Goal: Use online tool/utility: Utilize a website feature to perform a specific function

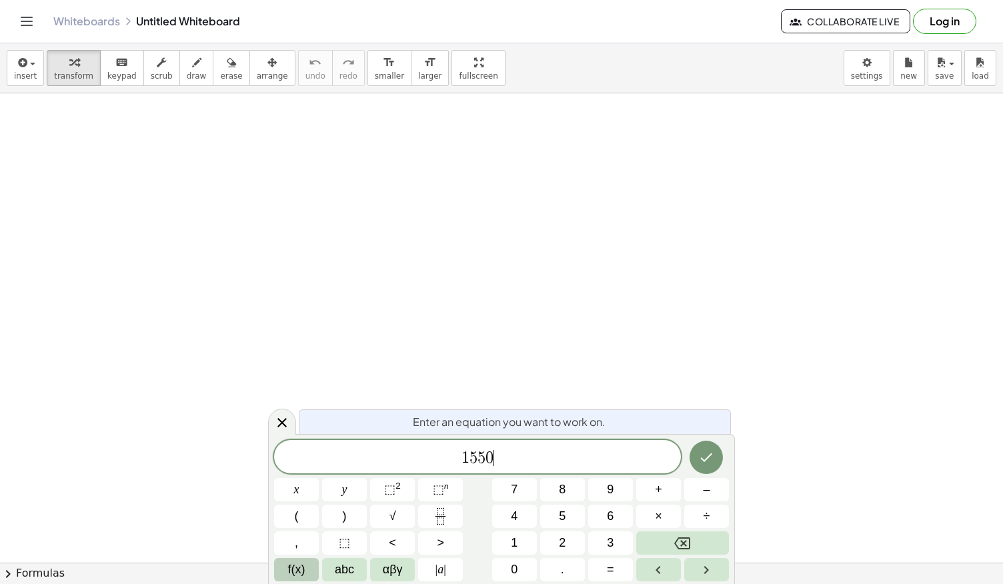
click at [293, 566] on span "f(x)" at bounding box center [296, 570] width 17 height 18
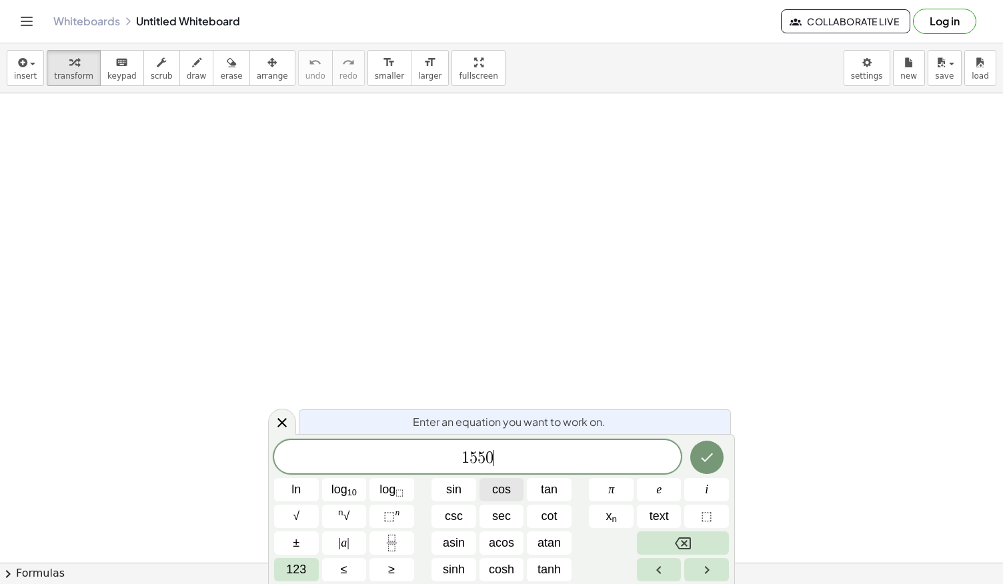
click at [493, 487] on span "cos" at bounding box center [501, 490] width 19 height 18
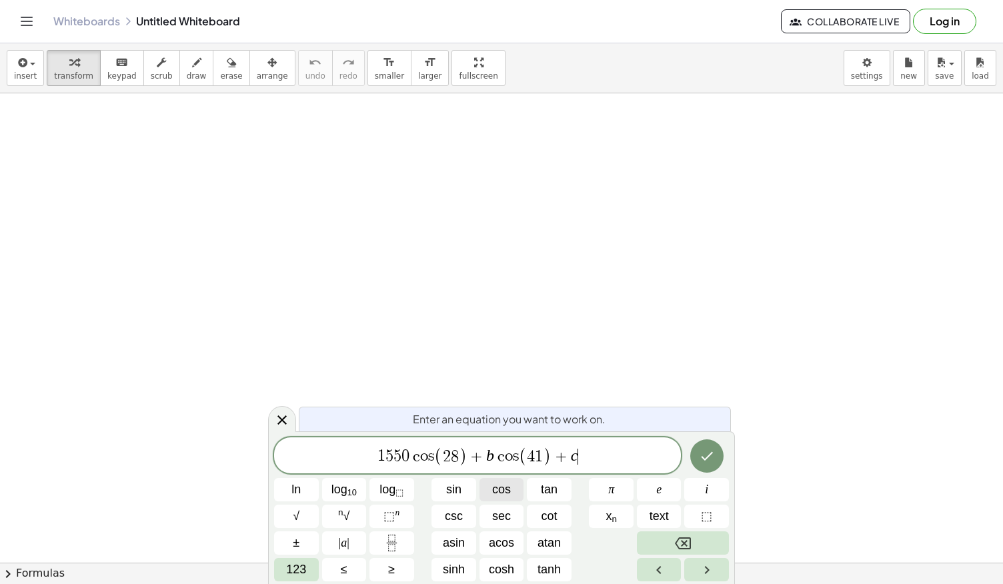
click at [493, 487] on span "cos" at bounding box center [501, 490] width 19 height 18
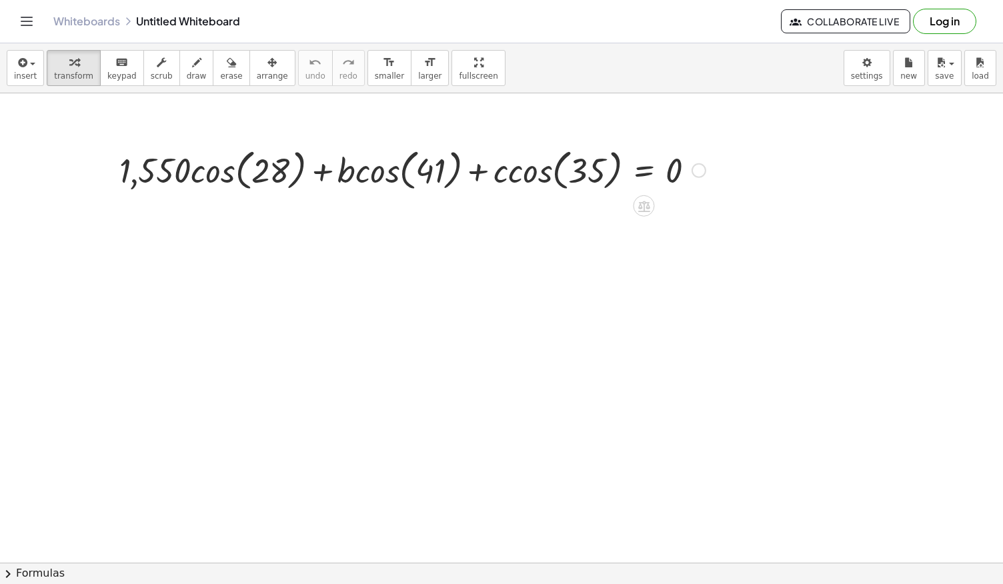
click at [158, 168] on div at bounding box center [412, 169] width 599 height 51
click at [253, 181] on div at bounding box center [412, 169] width 599 height 51
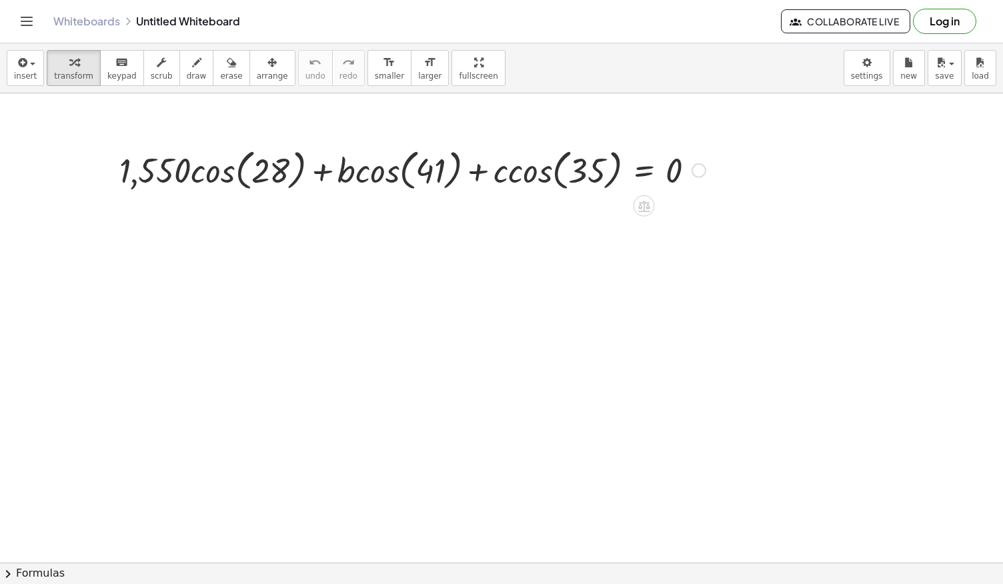
click at [227, 179] on div at bounding box center [412, 169] width 599 height 51
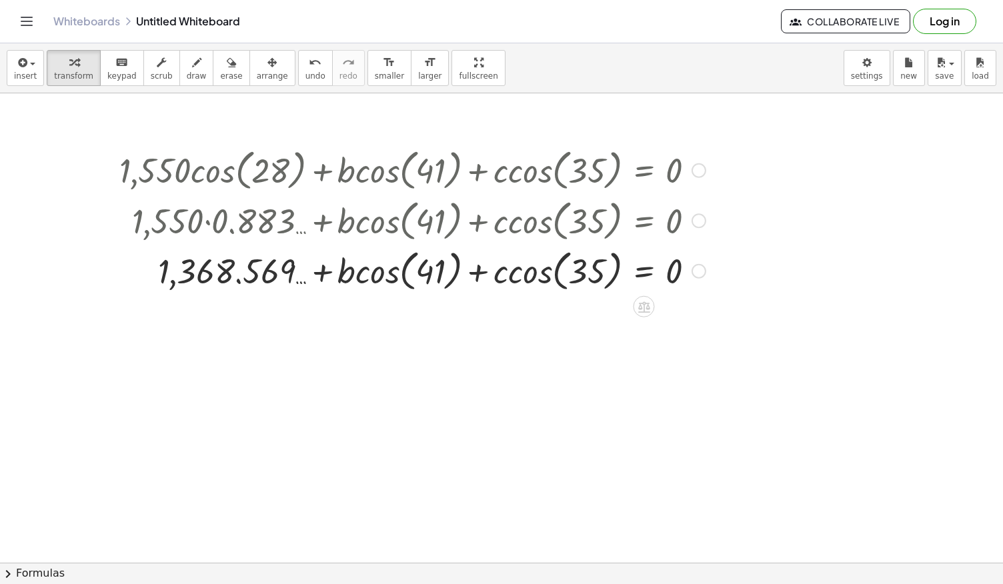
click at [437, 278] on div at bounding box center [412, 270] width 599 height 51
click at [391, 277] on div at bounding box center [412, 270] width 599 height 51
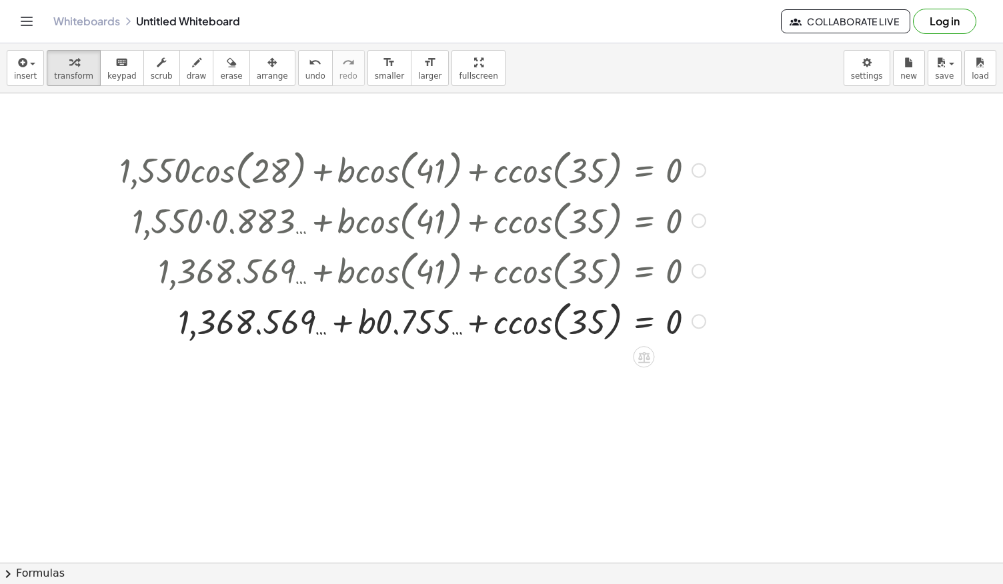
click at [538, 321] on div at bounding box center [412, 320] width 599 height 51
click at [538, 321] on div at bounding box center [412, 319] width 599 height 45
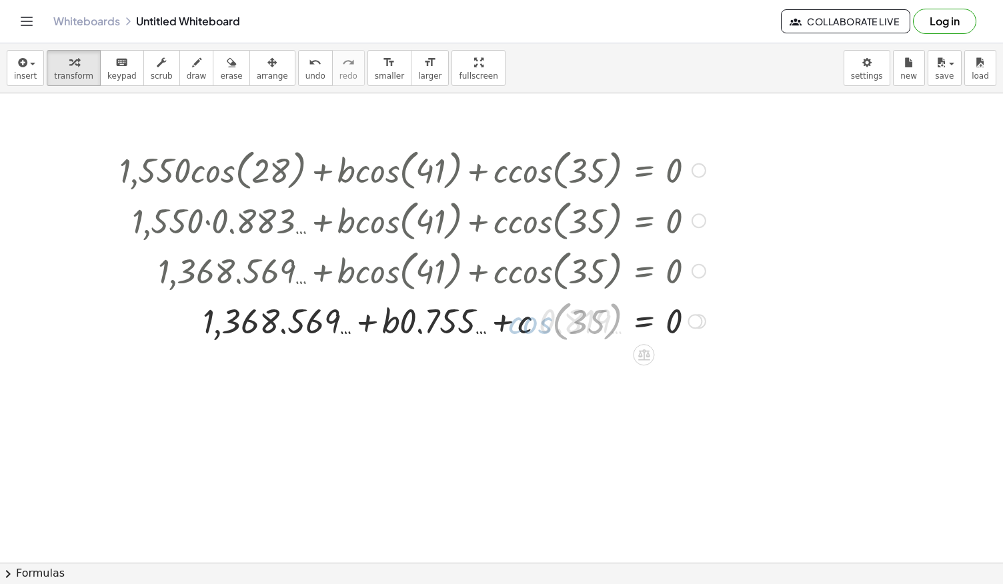
click at [538, 321] on div at bounding box center [412, 319] width 599 height 45
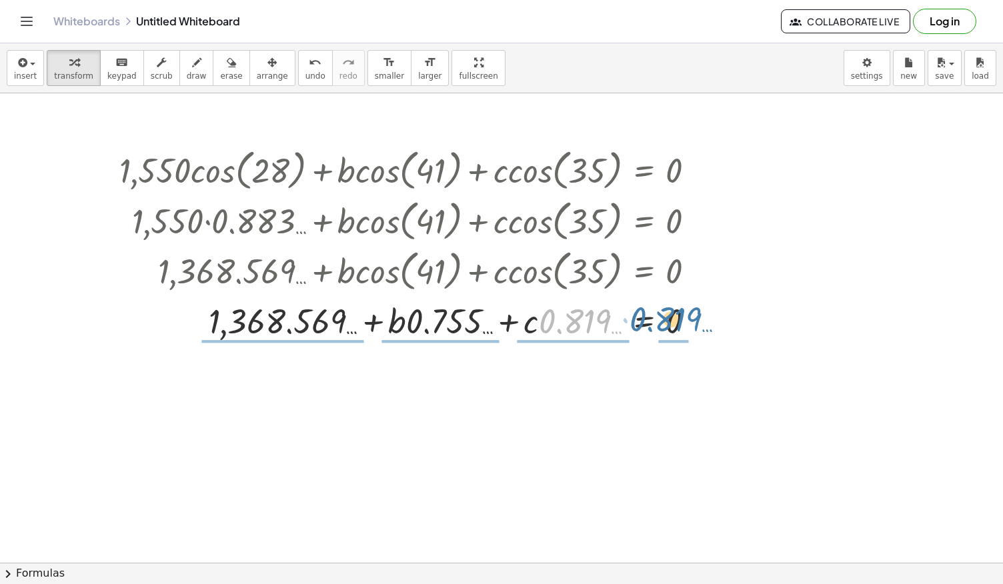
drag, startPoint x: 577, startPoint y: 327, endPoint x: 679, endPoint y: 319, distance: 102.4
click at [679, 319] on div at bounding box center [412, 319] width 599 height 45
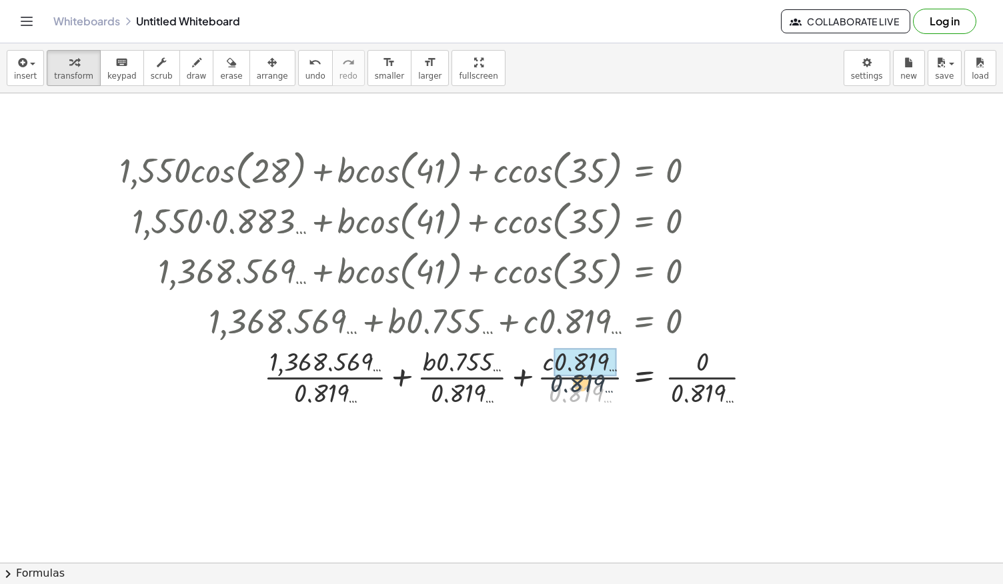
drag, startPoint x: 573, startPoint y: 392, endPoint x: 582, endPoint y: 362, distance: 31.4
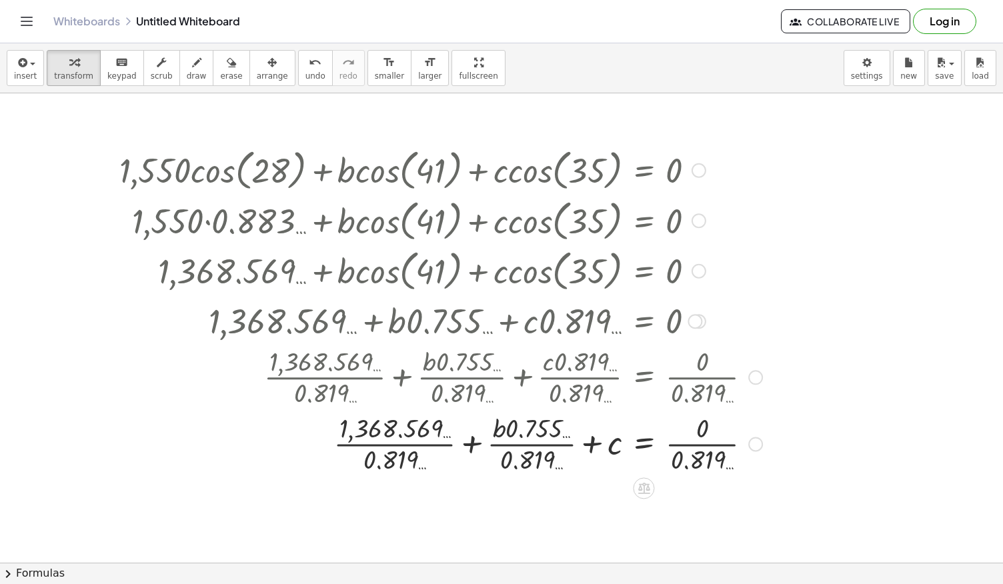
drag, startPoint x: 511, startPoint y: 399, endPoint x: 532, endPoint y: 378, distance: 29.7
click at [532, 378] on div at bounding box center [406, 376] width 726 height 67
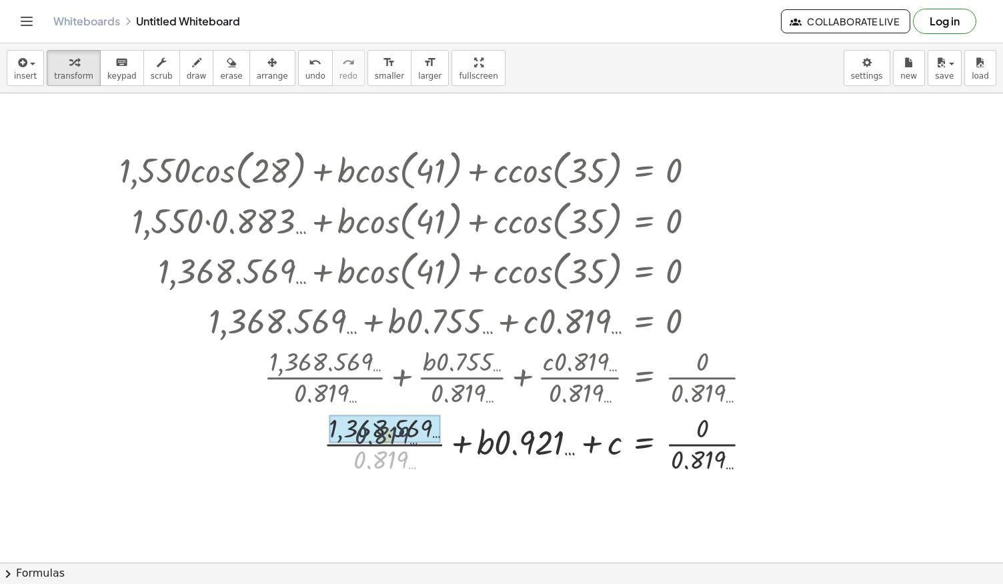
drag, startPoint x: 387, startPoint y: 461, endPoint x: 389, endPoint y: 428, distance: 32.7
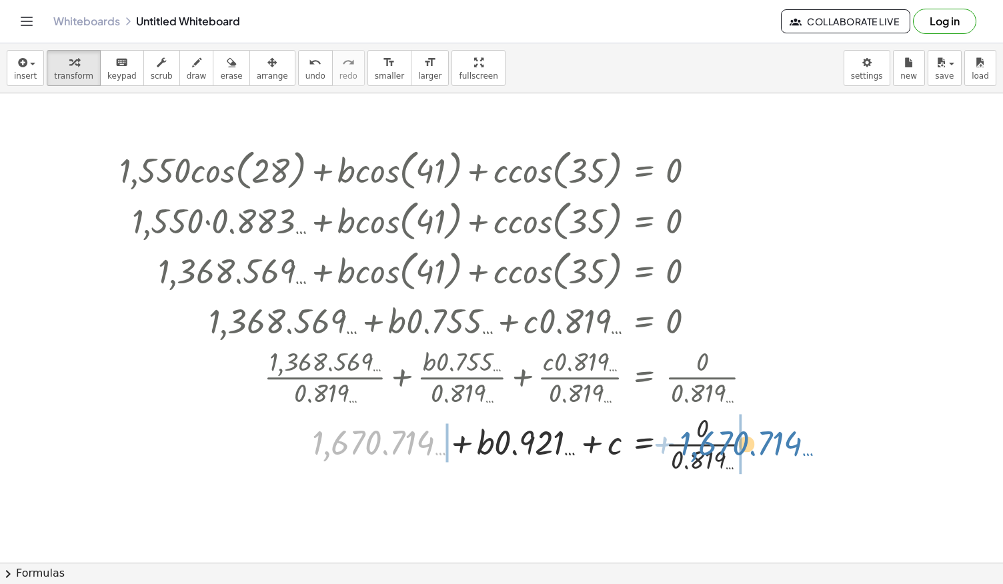
drag, startPoint x: 377, startPoint y: 445, endPoint x: 772, endPoint y: 443, distance: 394.8
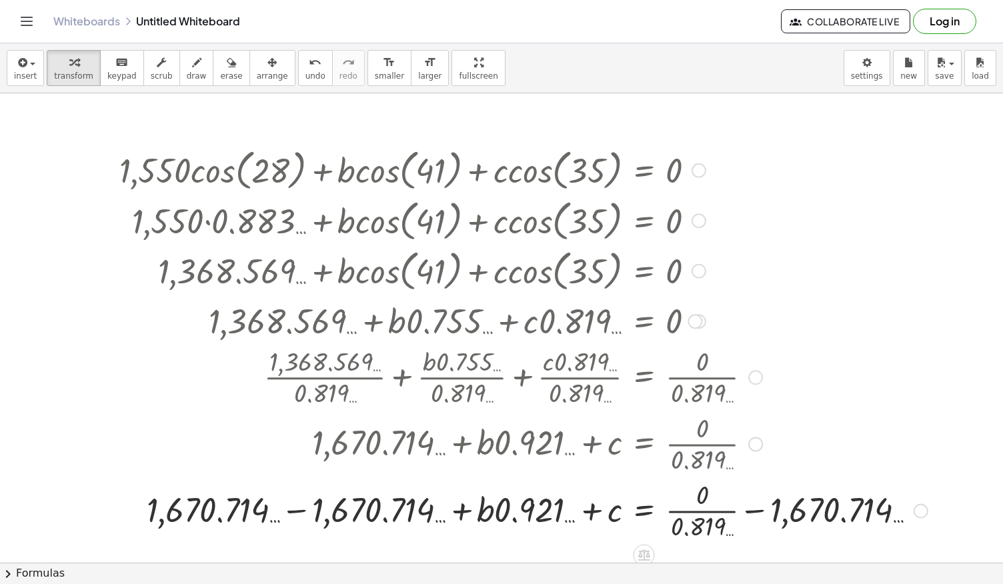
click at [289, 506] on div at bounding box center [524, 509] width 822 height 67
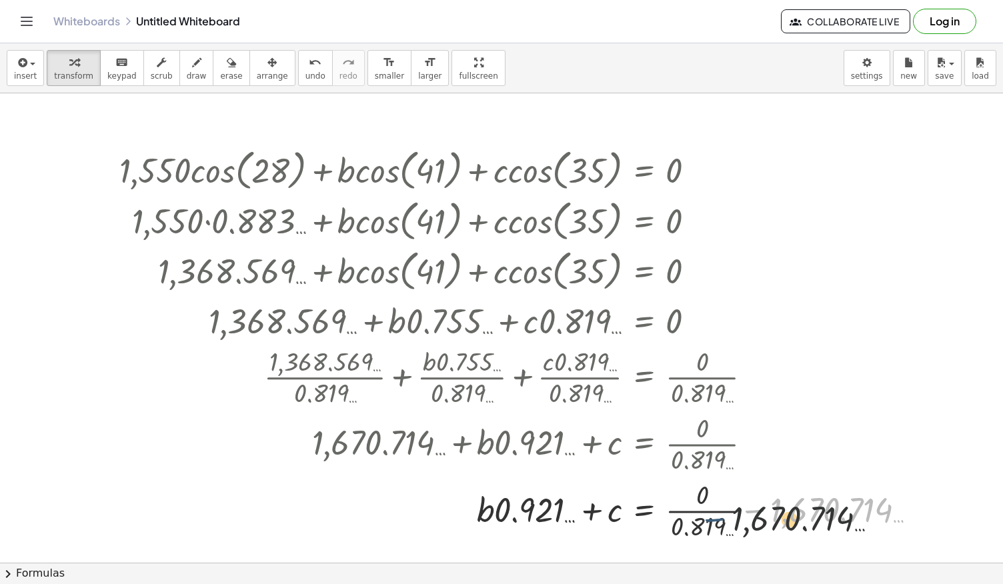
drag, startPoint x: 761, startPoint y: 509, endPoint x: 701, endPoint y: 521, distance: 60.4
click at [701, 521] on div at bounding box center [524, 509] width 822 height 67
click at [701, 497] on div at bounding box center [524, 509] width 822 height 67
click at [701, 497] on div at bounding box center [495, 509] width 765 height 45
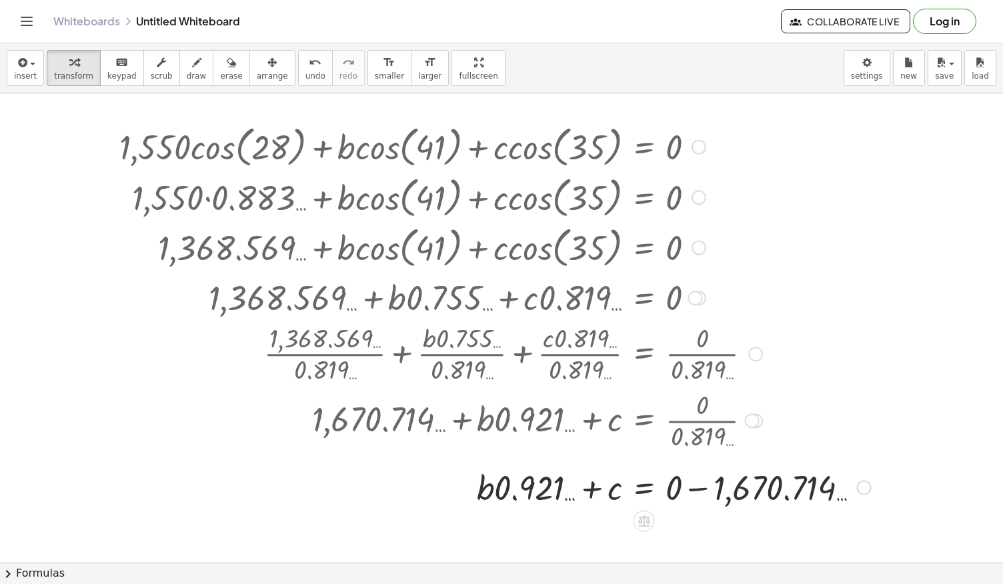
scroll to position [32, 0]
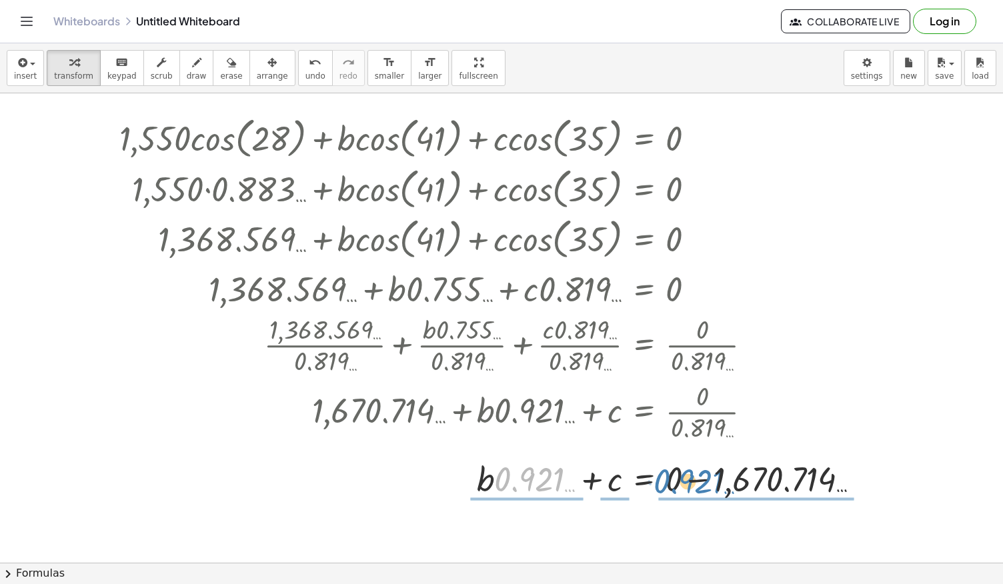
drag, startPoint x: 552, startPoint y: 485, endPoint x: 756, endPoint y: 486, distance: 204.0
click at [756, 486] on div at bounding box center [495, 477] width 765 height 45
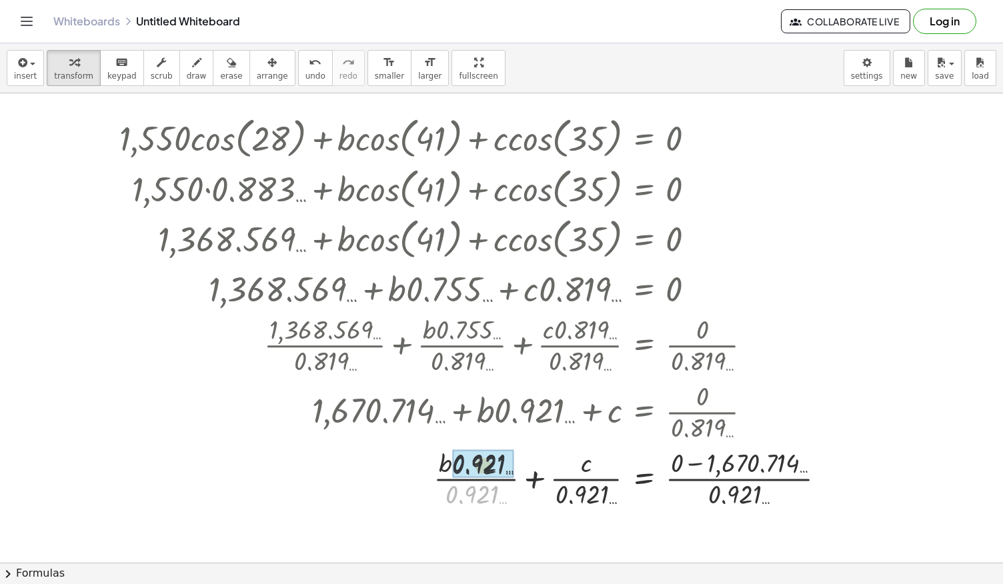
drag, startPoint x: 480, startPoint y: 491, endPoint x: 491, endPoint y: 447, distance: 45.3
click at [491, 447] on div at bounding box center [478, 477] width 730 height 67
drag, startPoint x: 590, startPoint y: 488, endPoint x: 589, endPoint y: 477, distance: 11.4
click at [589, 477] on div at bounding box center [478, 477] width 730 height 67
drag, startPoint x: 585, startPoint y: 497, endPoint x: 578, endPoint y: 503, distance: 9.4
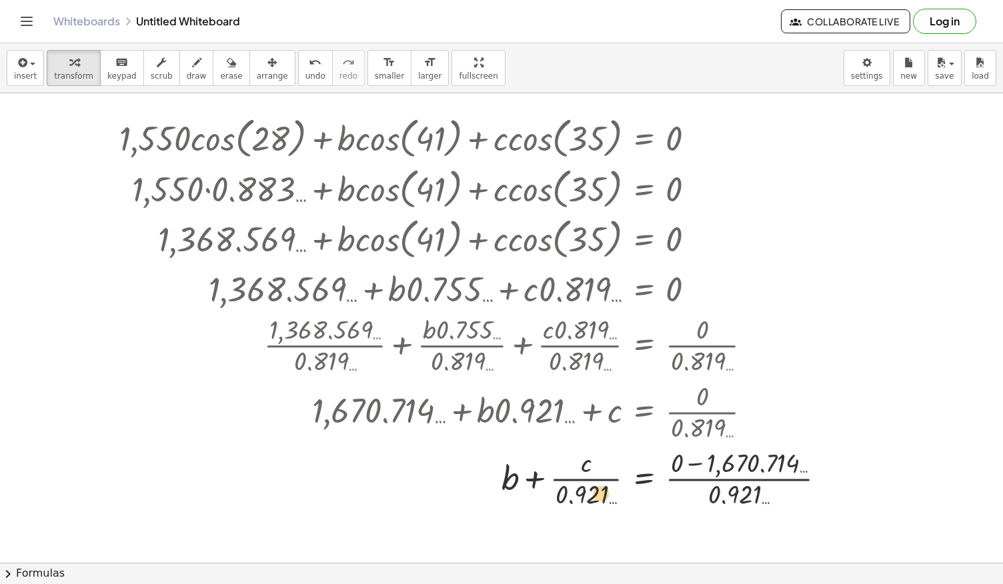
click at [578, 503] on div at bounding box center [478, 477] width 730 height 67
drag, startPoint x: 734, startPoint y: 490, endPoint x: 740, endPoint y: 458, distance: 32.6
click at [740, 458] on div at bounding box center [478, 477] width 730 height 67
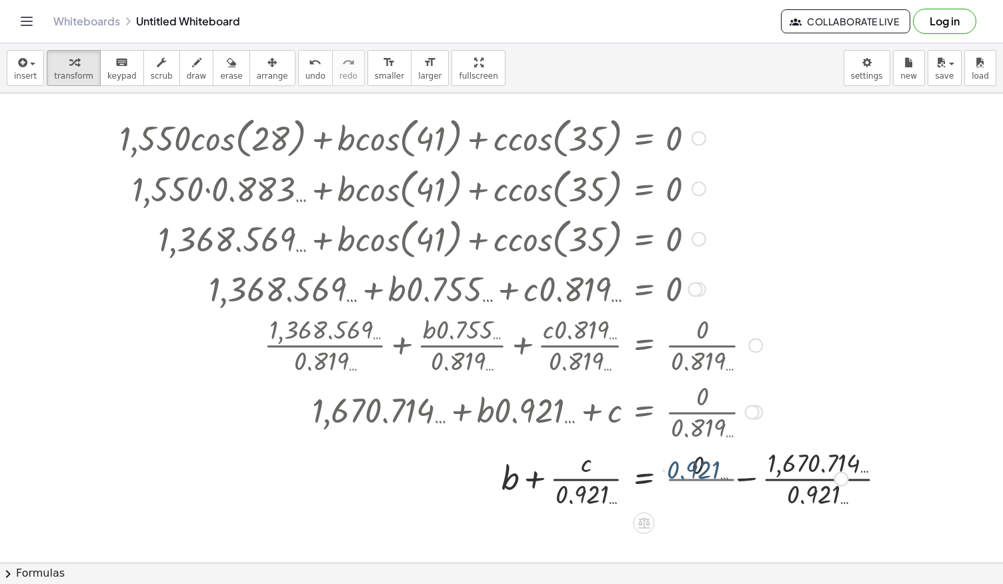
click at [701, 471] on div at bounding box center [484, 477] width 742 height 67
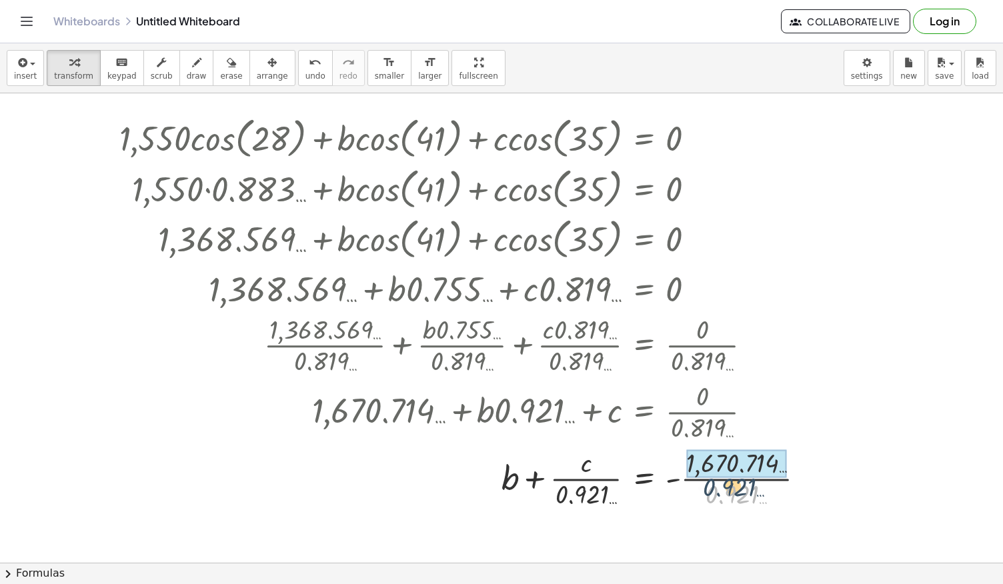
drag, startPoint x: 750, startPoint y: 490, endPoint x: 739, endPoint y: 460, distance: 32.1
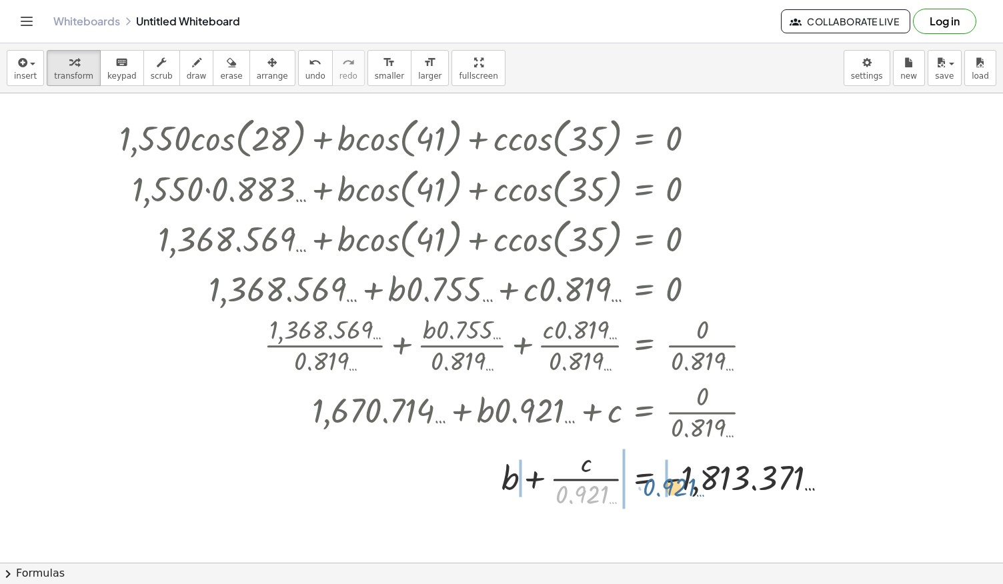
drag, startPoint x: 601, startPoint y: 497, endPoint x: 691, endPoint y: 489, distance: 91.0
click at [691, 489] on div at bounding box center [479, 477] width 733 height 67
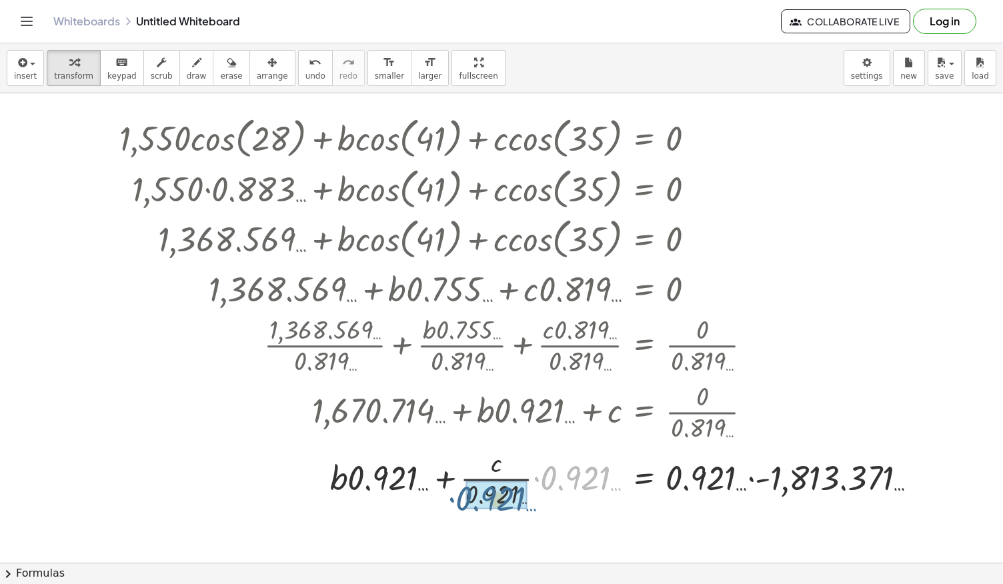
drag, startPoint x: 581, startPoint y: 475, endPoint x: 496, endPoint y: 497, distance: 88.0
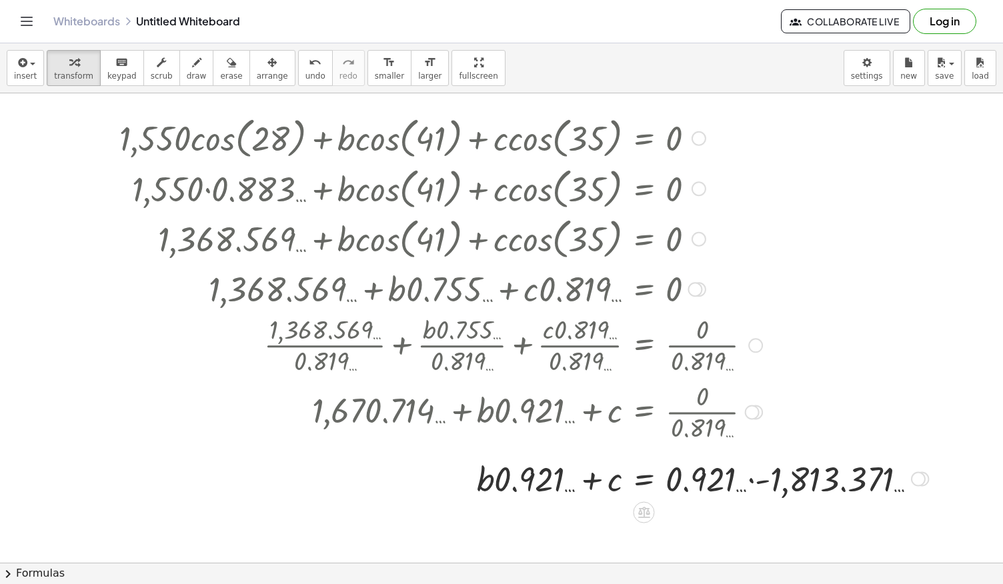
click at [764, 479] on div at bounding box center [524, 477] width 822 height 45
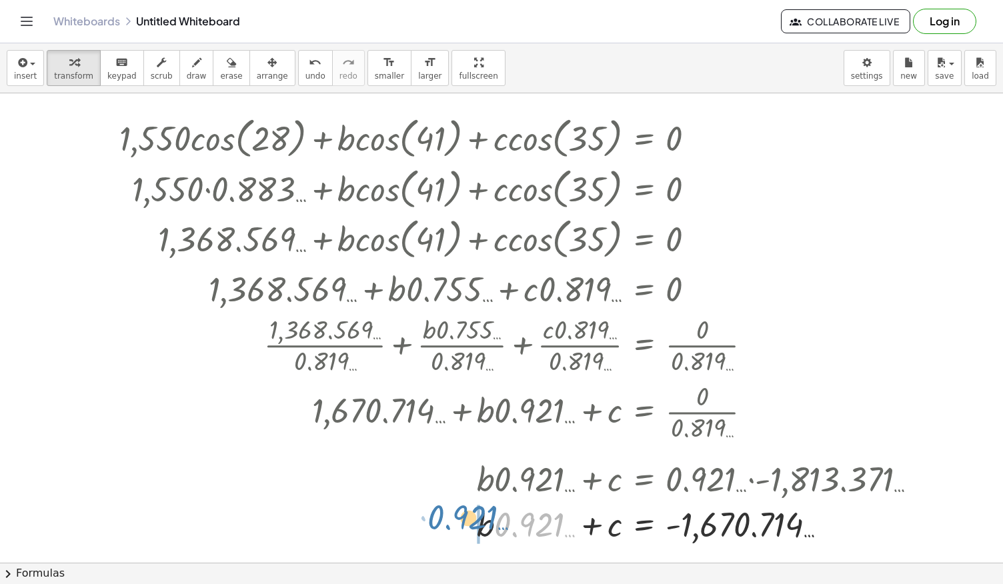
drag, startPoint x: 530, startPoint y: 521, endPoint x: 465, endPoint y: 515, distance: 65.0
click at [465, 515] on div at bounding box center [524, 522] width 822 height 45
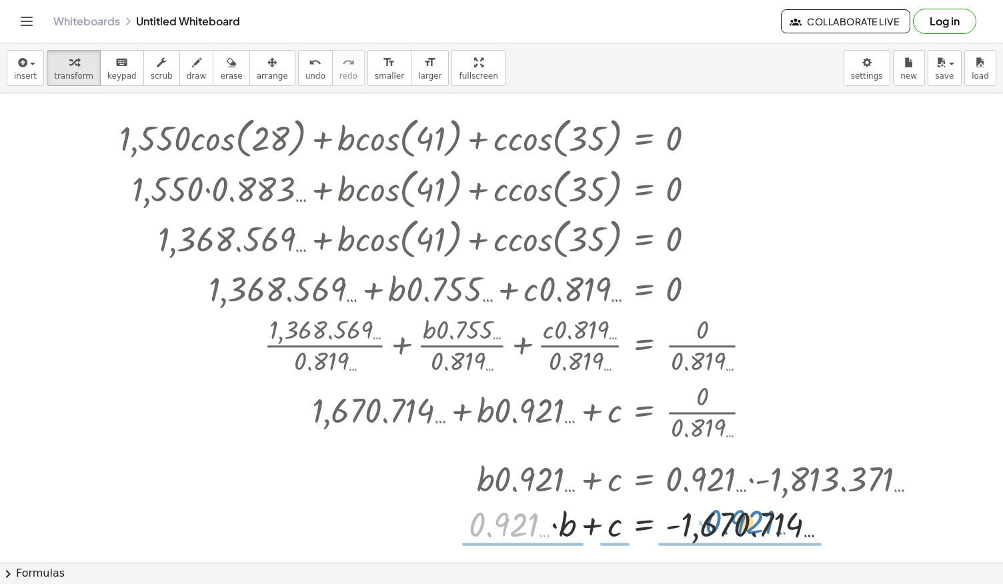
drag, startPoint x: 495, startPoint y: 531, endPoint x: 754, endPoint y: 531, distance: 258.1
click at [754, 531] on div at bounding box center [524, 522] width 822 height 45
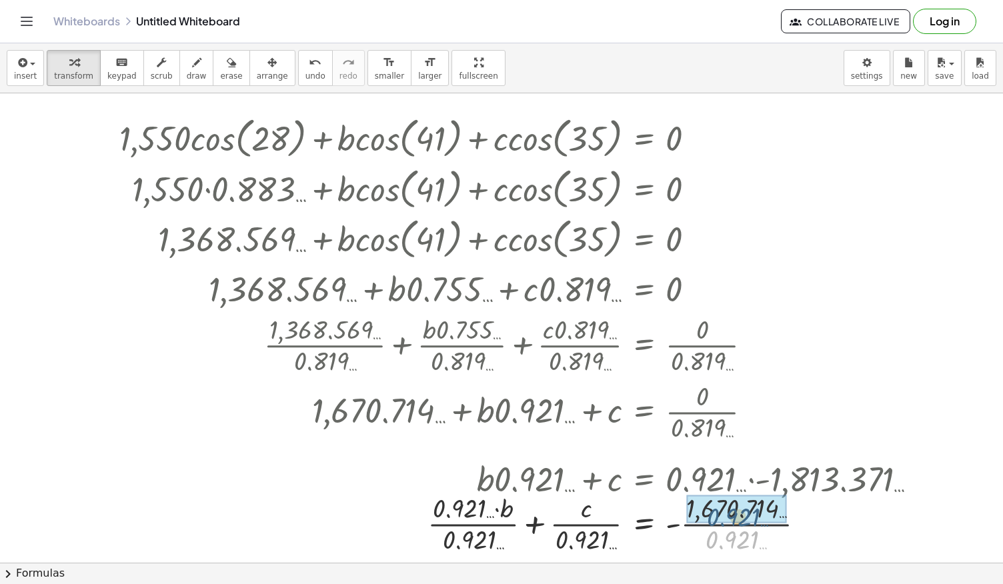
drag, startPoint x: 733, startPoint y: 539, endPoint x: 735, endPoint y: 518, distance: 21.4
click at [583, 536] on div at bounding box center [524, 522] width 822 height 67
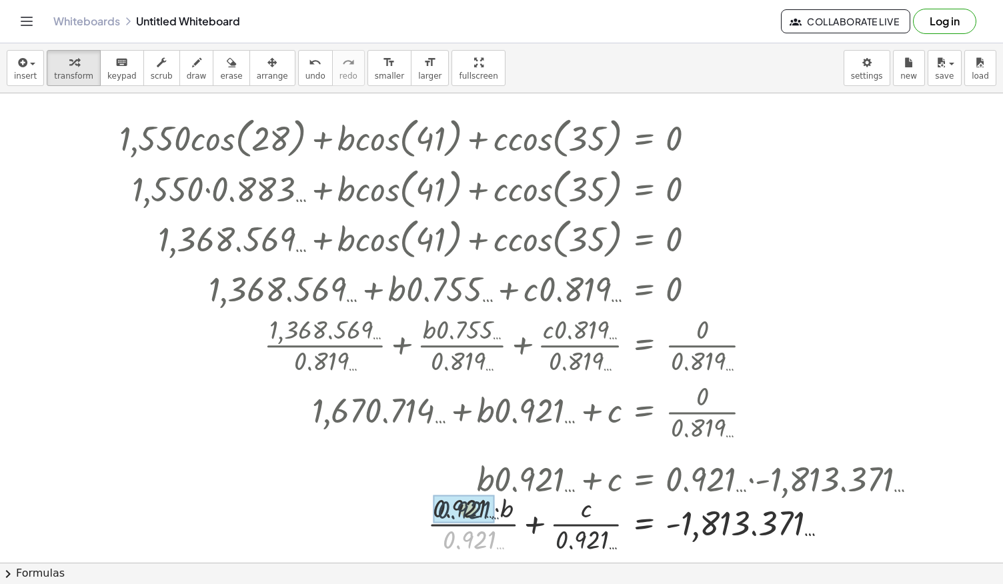
drag, startPoint x: 467, startPoint y: 539, endPoint x: 462, endPoint y: 505, distance: 34.4
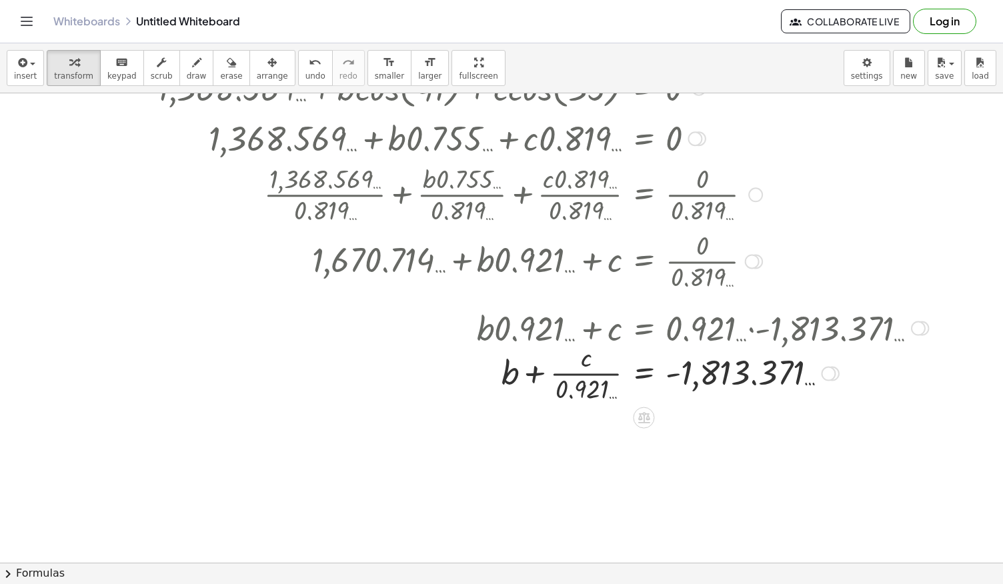
scroll to position [184, 0]
drag, startPoint x: 515, startPoint y: 371, endPoint x: 689, endPoint y: 359, distance: 174.5
click at [689, 359] on div at bounding box center [524, 370] width 822 height 67
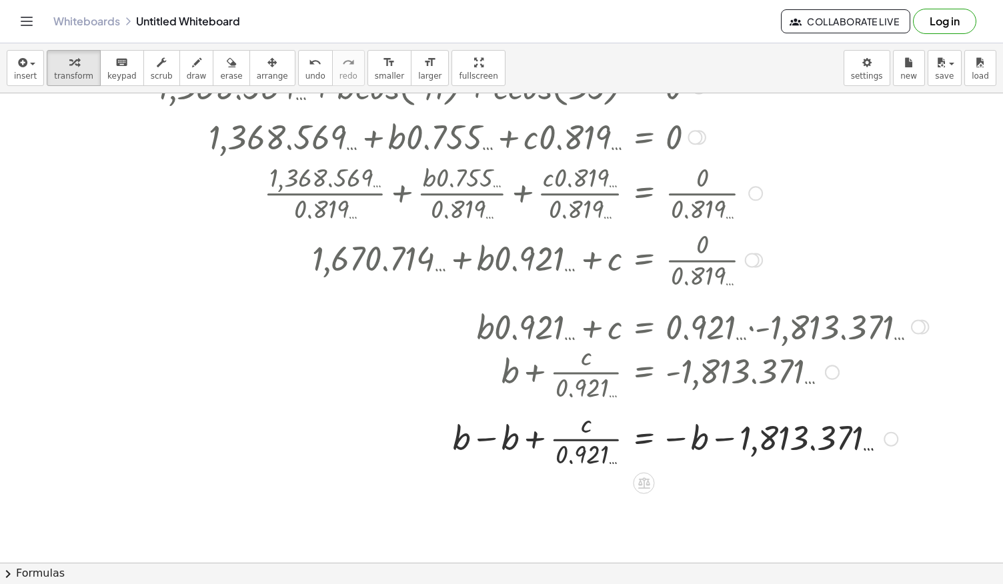
click at [493, 441] on div at bounding box center [524, 437] width 822 height 67
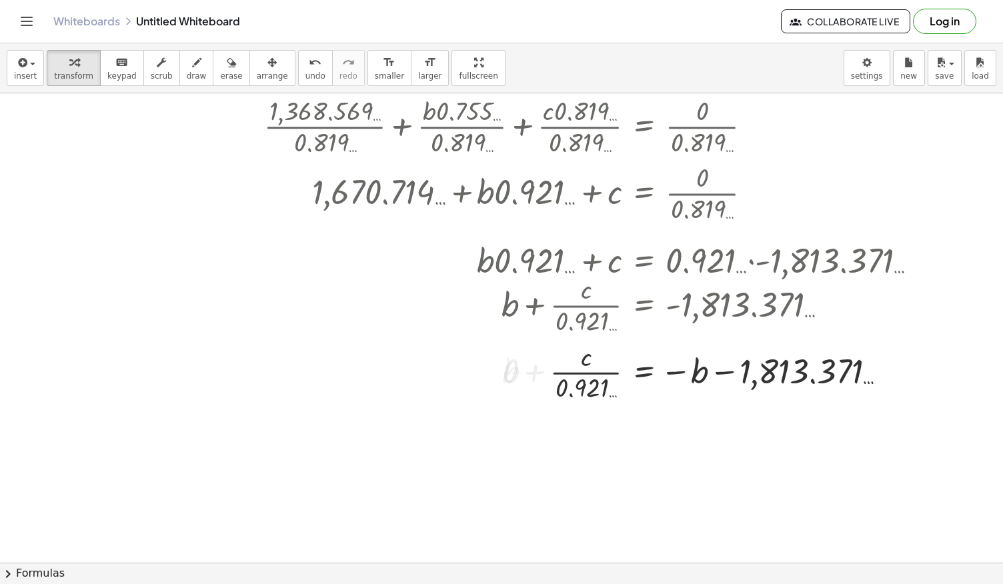
scroll to position [251, 0]
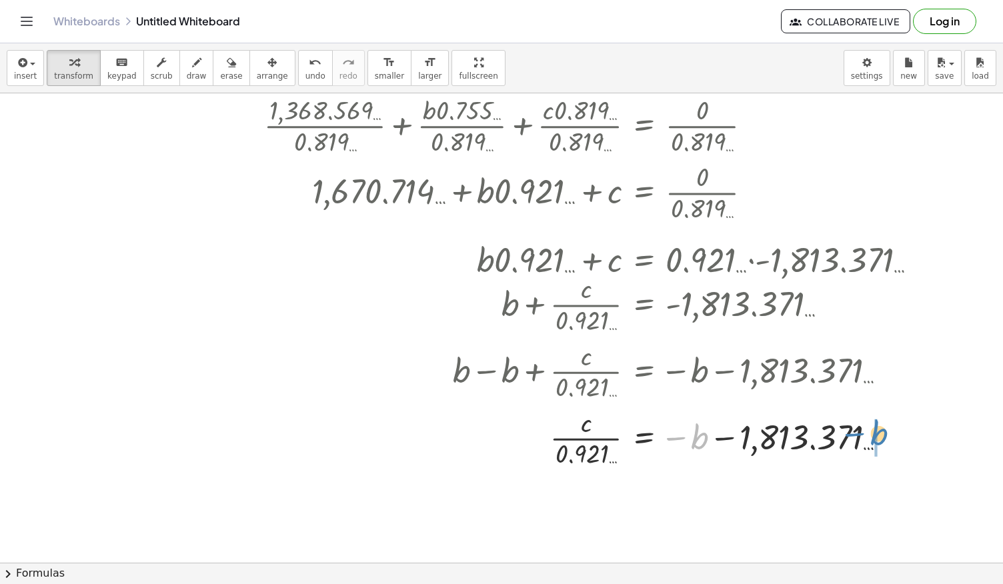
drag, startPoint x: 695, startPoint y: 435, endPoint x: 876, endPoint y: 431, distance: 180.8
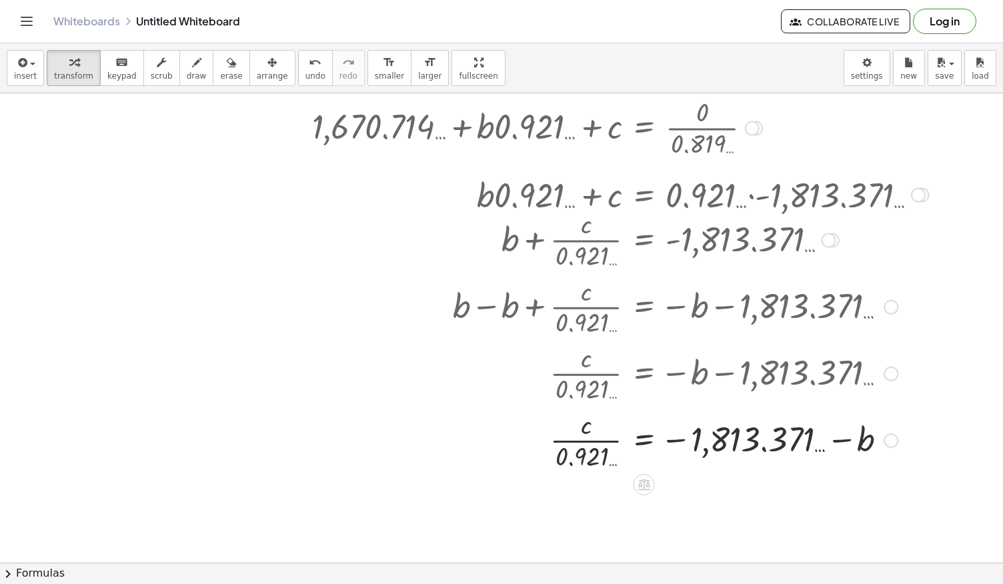
scroll to position [317, 0]
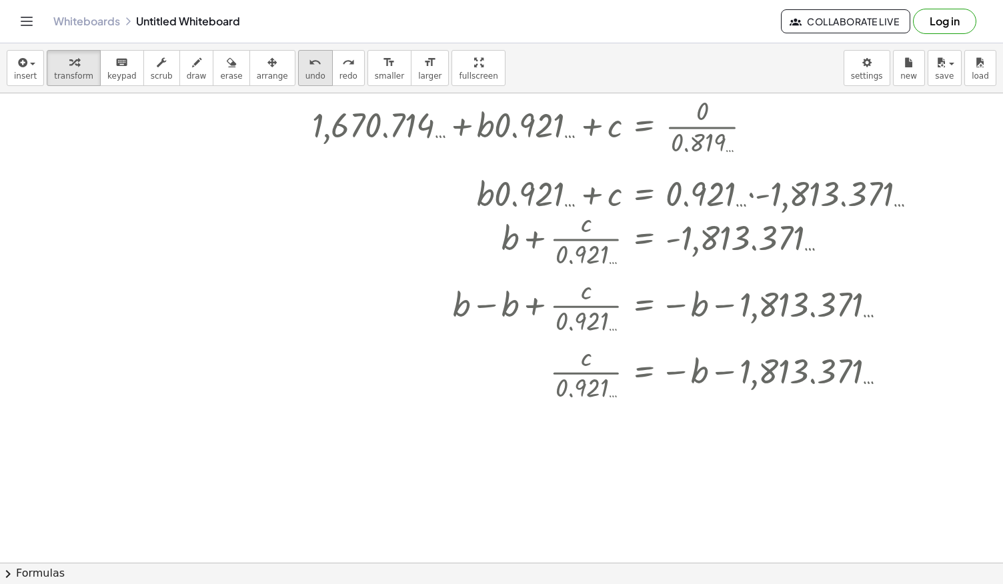
click at [298, 65] on button "undo undo" at bounding box center [315, 68] width 35 height 36
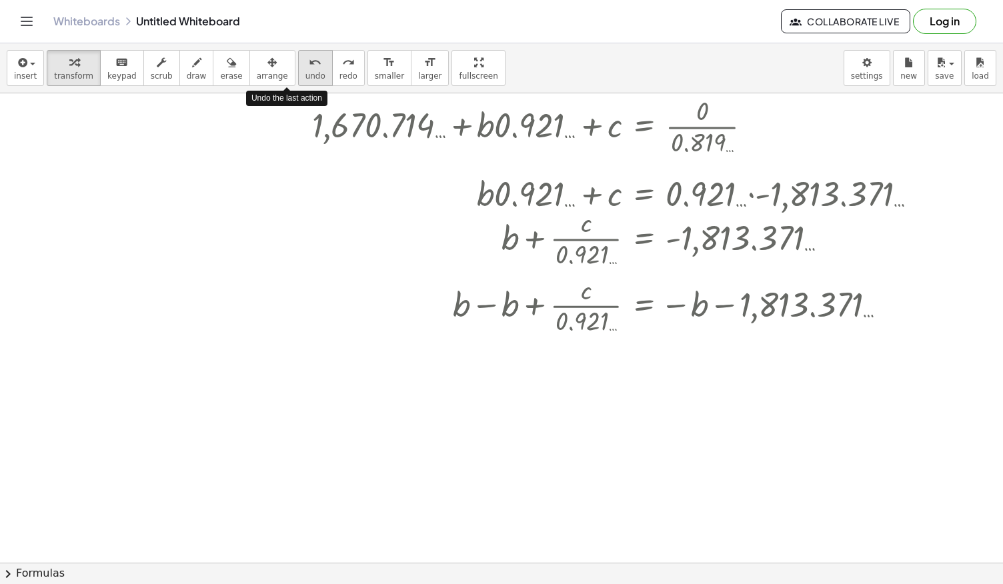
click at [298, 65] on button "undo undo" at bounding box center [315, 68] width 35 height 36
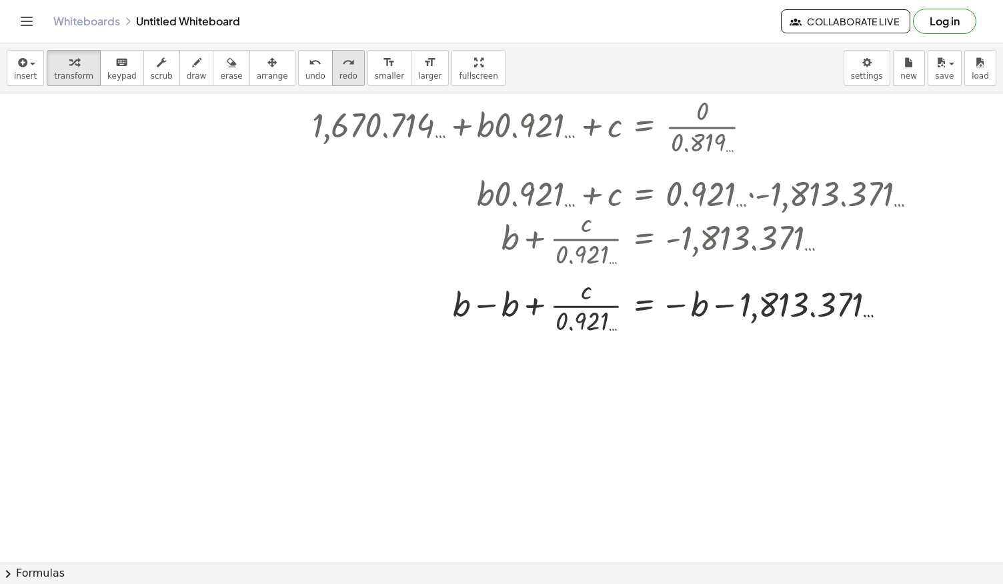
click at [332, 62] on button "redo redo" at bounding box center [348, 68] width 33 height 36
click at [298, 73] on button "undo undo" at bounding box center [315, 68] width 35 height 36
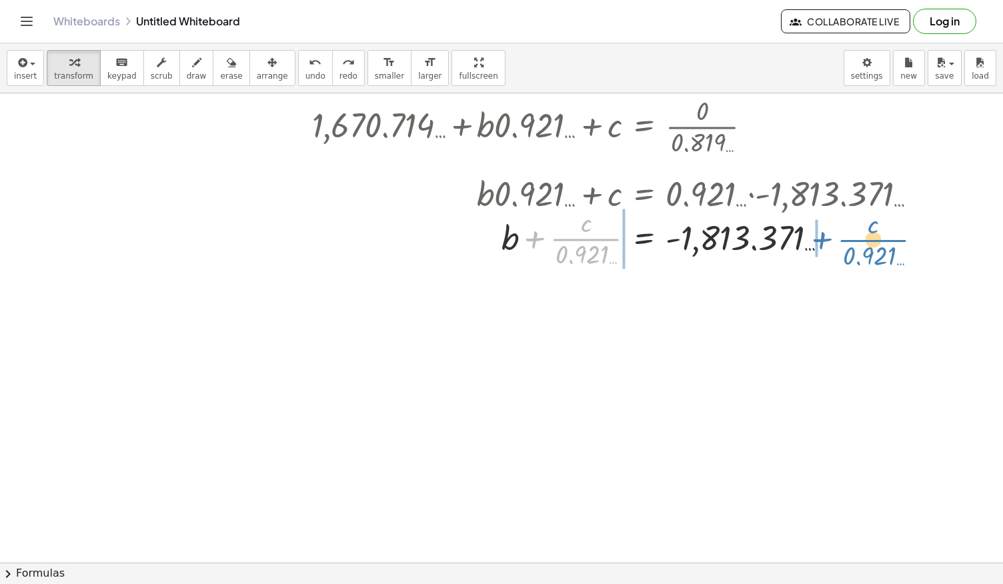
drag, startPoint x: 565, startPoint y: 242, endPoint x: 850, endPoint y: 241, distance: 285.4
click at [850, 241] on div at bounding box center [518, 237] width 715 height 67
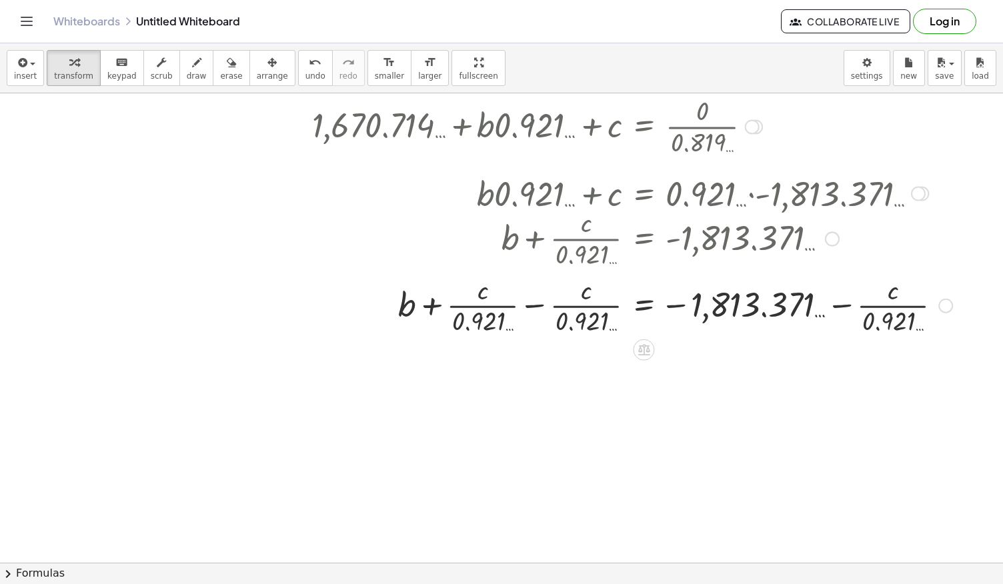
click at [535, 317] on div at bounding box center [536, 304] width 846 height 67
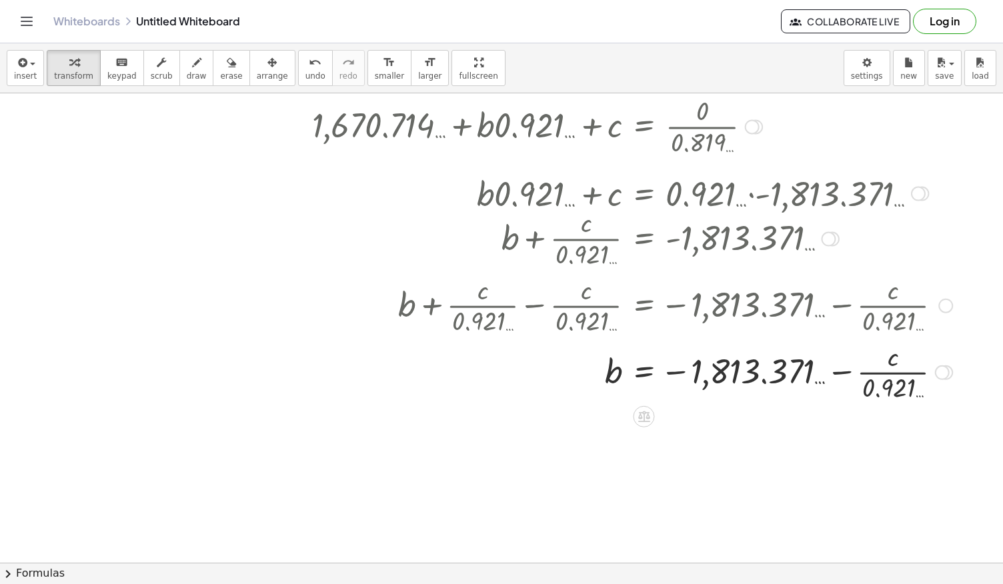
click at [946, 370] on div at bounding box center [942, 372] width 15 height 15
click at [980, 337] on span "Transform line" at bounding box center [999, 342] width 59 height 11
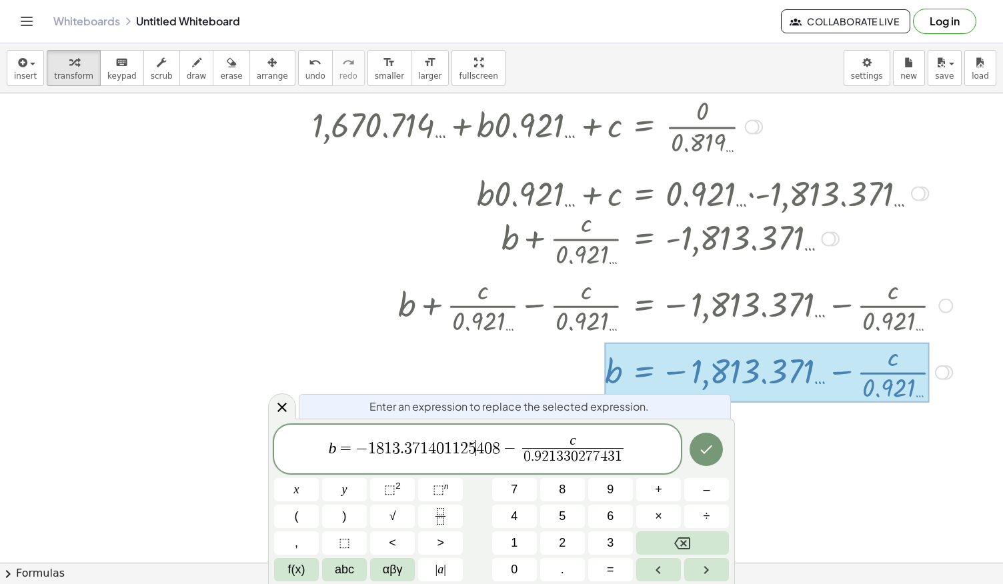
click at [479, 451] on span "4" at bounding box center [480, 448] width 8 height 16
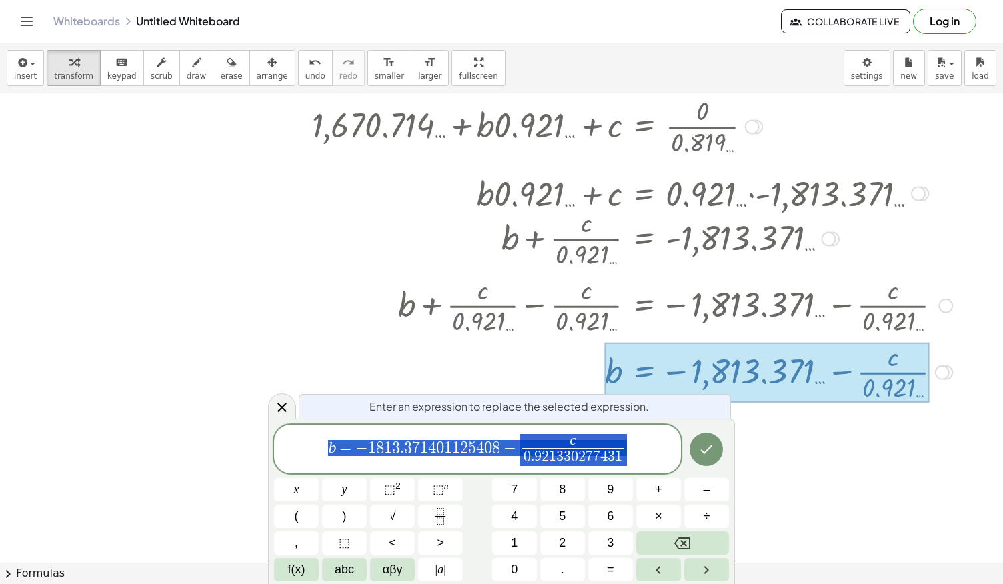
drag, startPoint x: 640, startPoint y: 455, endPoint x: 301, endPoint y: 454, distance: 338.7
click at [301, 454] on span "b = − 1 8 1 3 . 3 7 1 4 0 1 1 2 5 4 0 8 − c 0 . 9 2 1 3 3 0 2 7 7 4 3 1 ​" at bounding box center [477, 450] width 407 height 35
click at [280, 412] on icon at bounding box center [282, 407] width 16 height 16
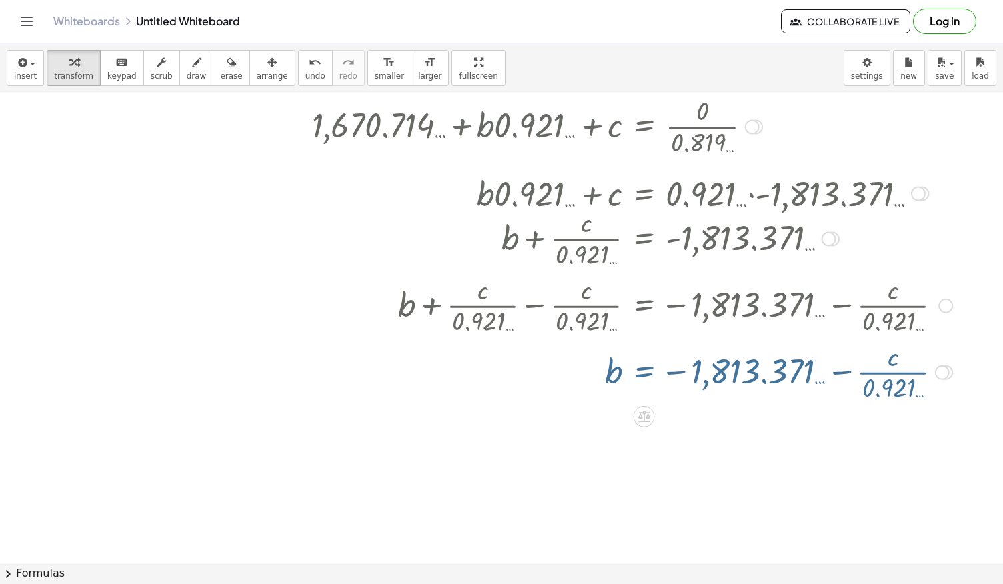
click at [516, 335] on div at bounding box center [536, 304] width 846 height 67
click at [309, 55] on icon "undo" at bounding box center [315, 63] width 13 height 16
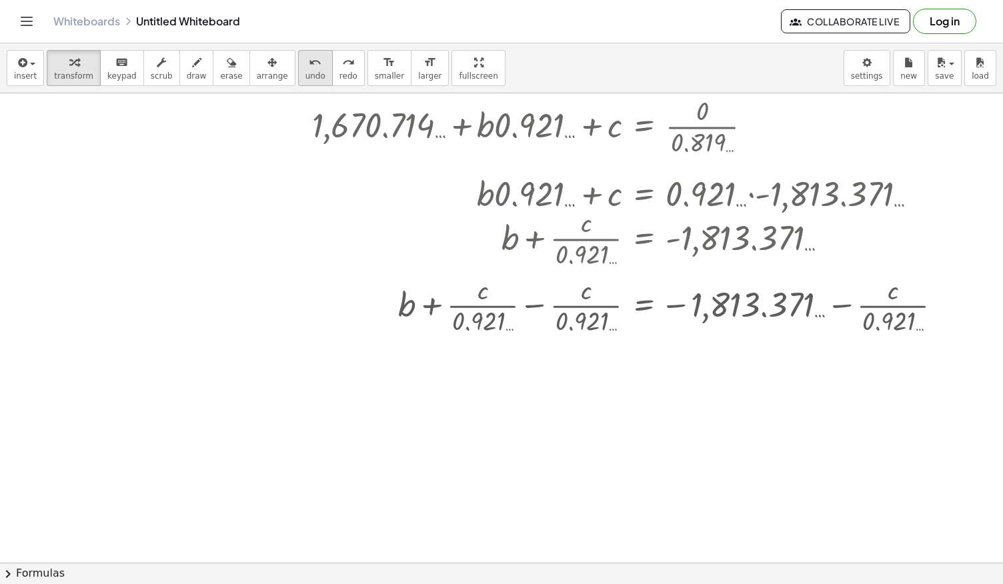
click at [309, 55] on icon "undo" at bounding box center [315, 63] width 13 height 16
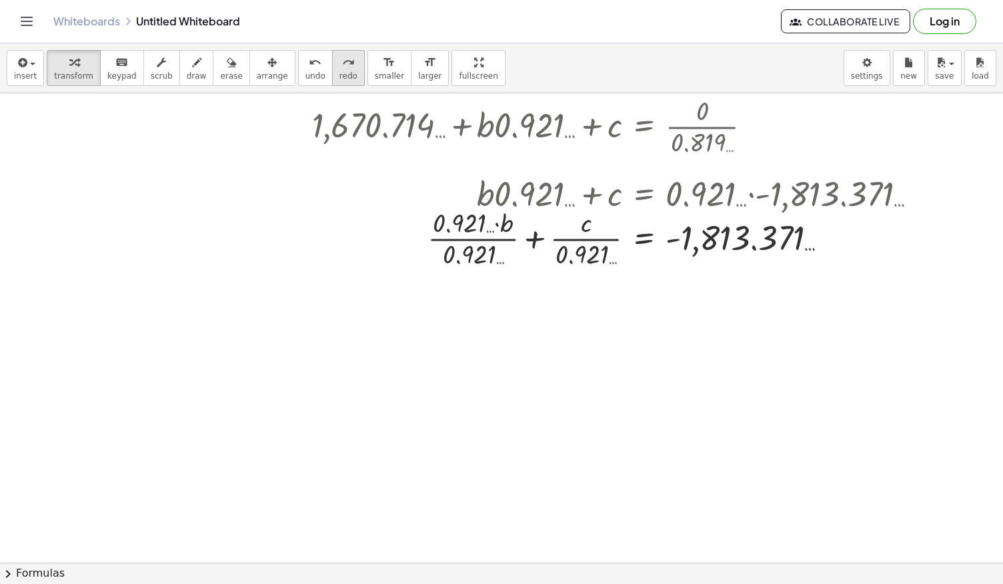
drag, startPoint x: 286, startPoint y: 60, endPoint x: 321, endPoint y: 65, distance: 35.7
click at [321, 65] on div "undo undo redo redo" at bounding box center [331, 68] width 67 height 36
click at [342, 65] on icon "redo" at bounding box center [348, 63] width 13 height 16
drag, startPoint x: 511, startPoint y: 241, endPoint x: 850, endPoint y: 241, distance: 338.1
click at [850, 241] on div at bounding box center [524, 237] width 822 height 67
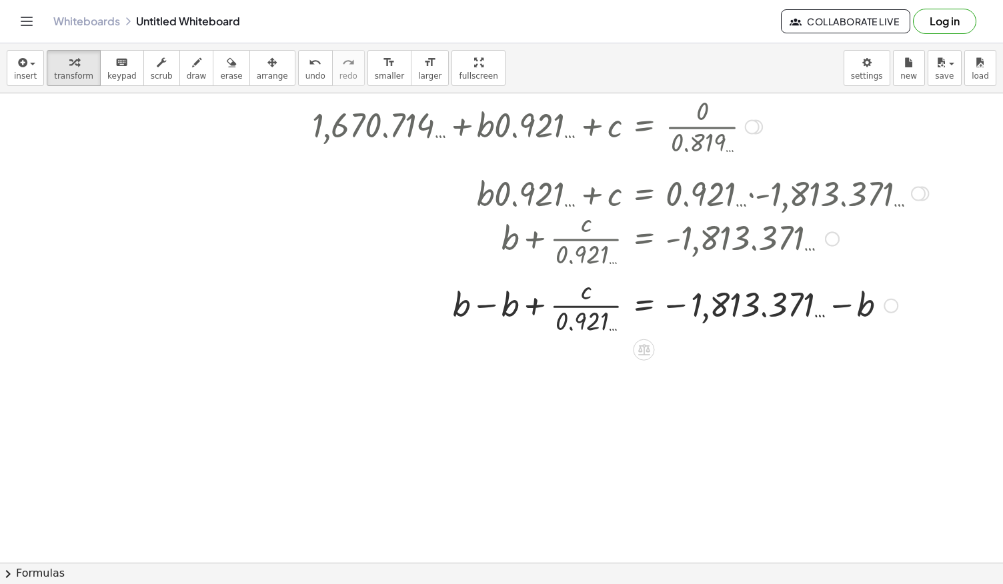
click at [481, 309] on div at bounding box center [524, 304] width 822 height 67
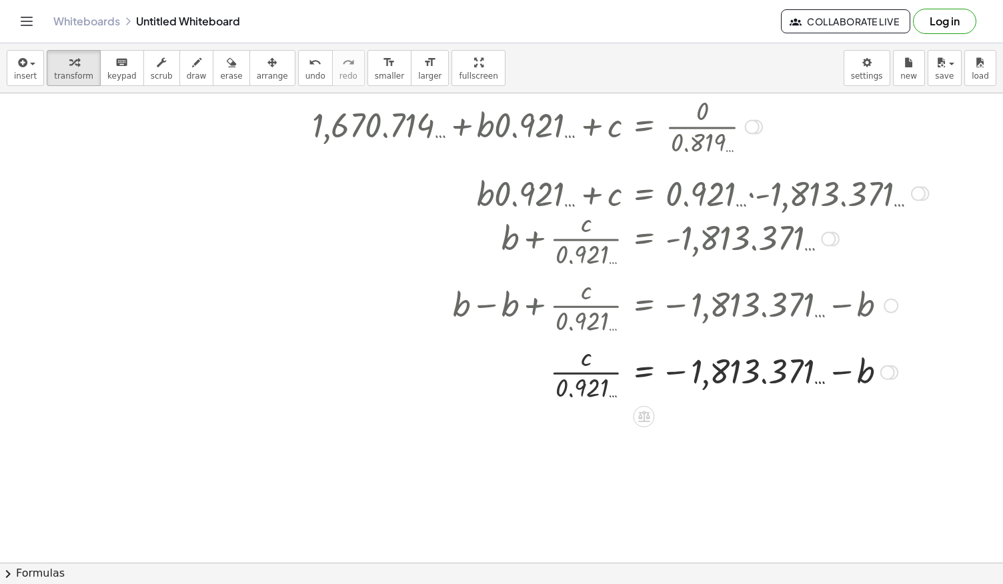
click at [631, 372] on div at bounding box center [524, 370] width 822 height 67
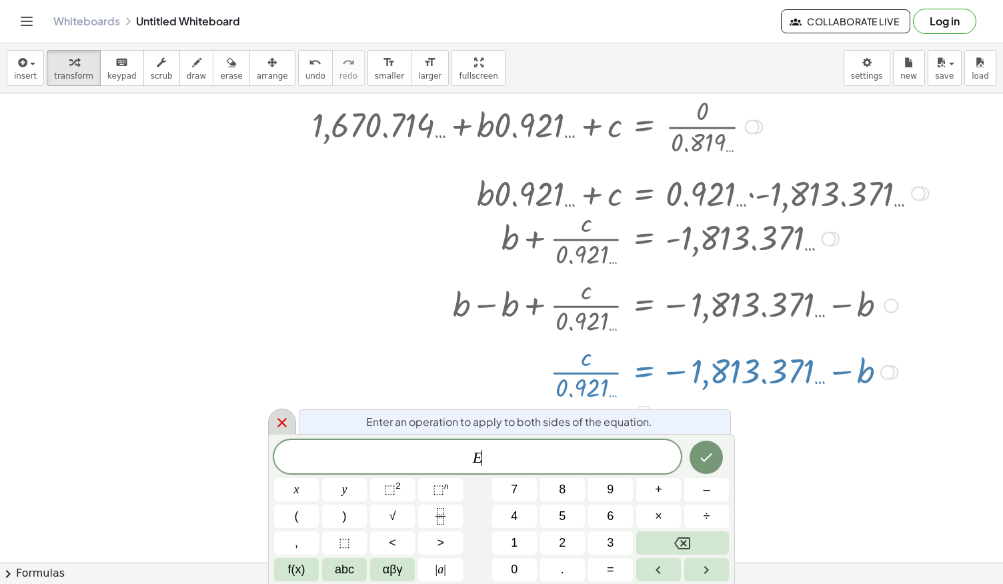
click at [286, 415] on icon at bounding box center [282, 423] width 16 height 16
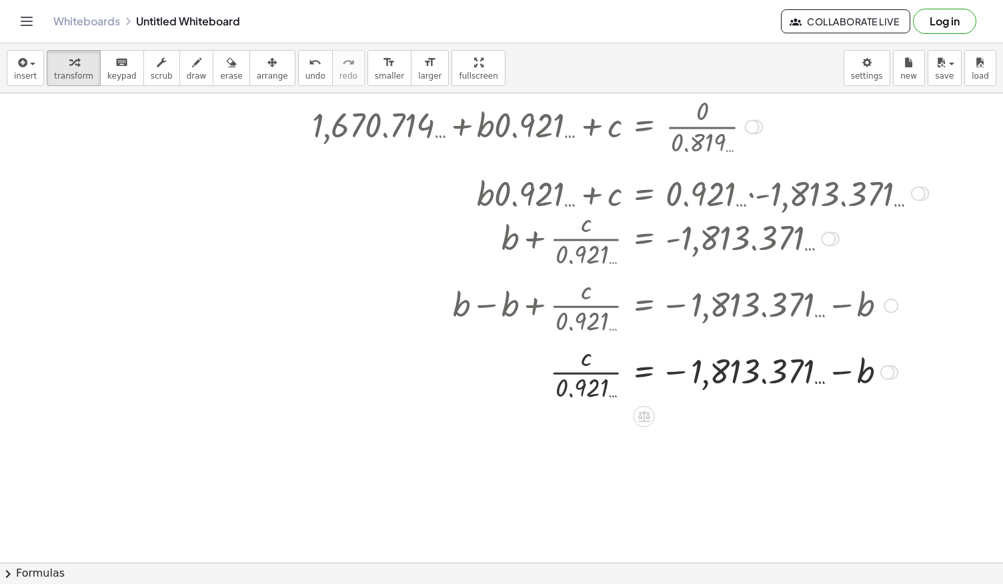
click at [890, 375] on div at bounding box center [887, 372] width 15 height 15
click at [924, 342] on span "Transform line" at bounding box center [945, 342] width 59 height 11
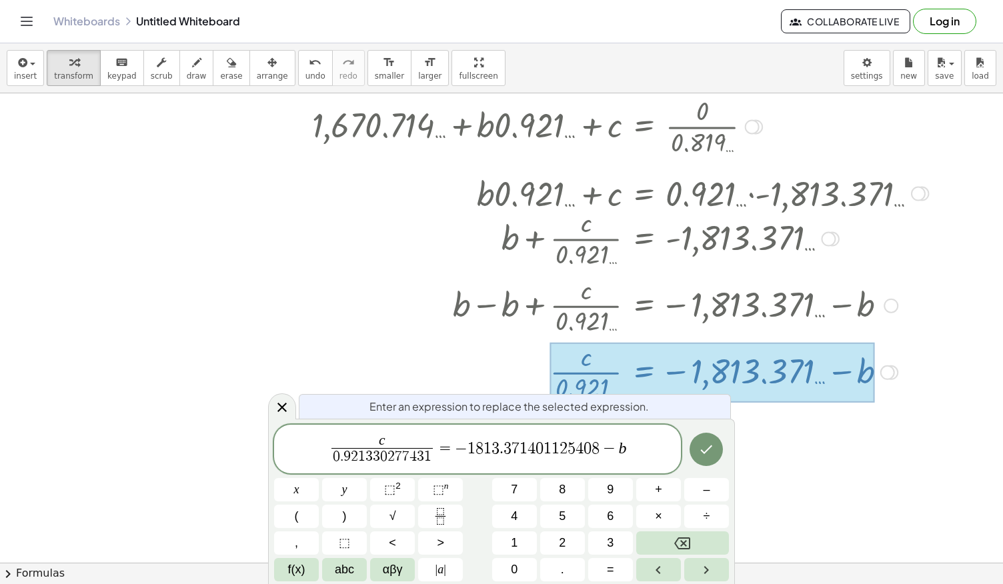
click at [244, 213] on div at bounding box center [524, 237] width 822 height 67
click at [236, 326] on div at bounding box center [524, 304] width 822 height 67
click at [283, 402] on icon at bounding box center [282, 407] width 16 height 16
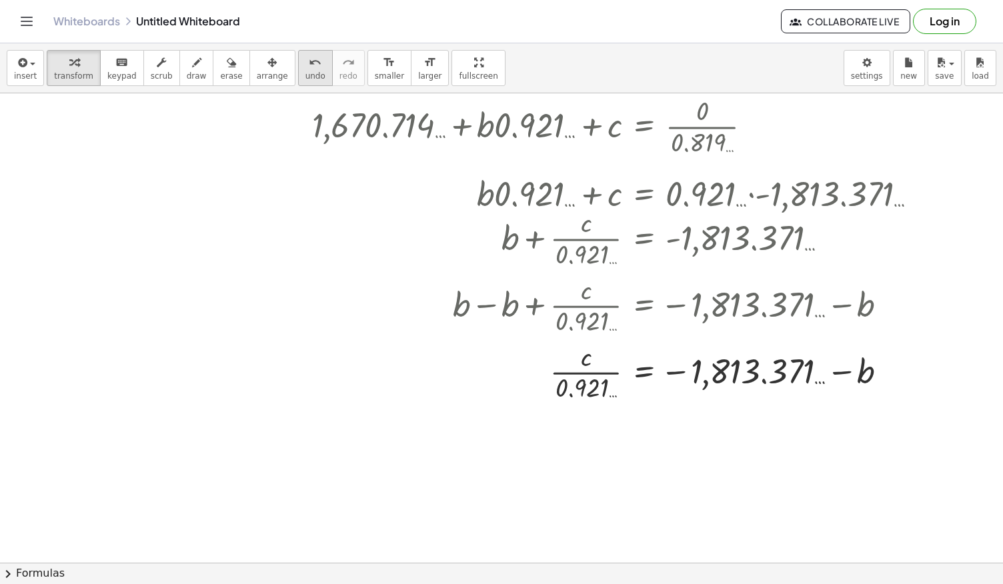
click at [309, 68] on icon "undo" at bounding box center [315, 63] width 13 height 16
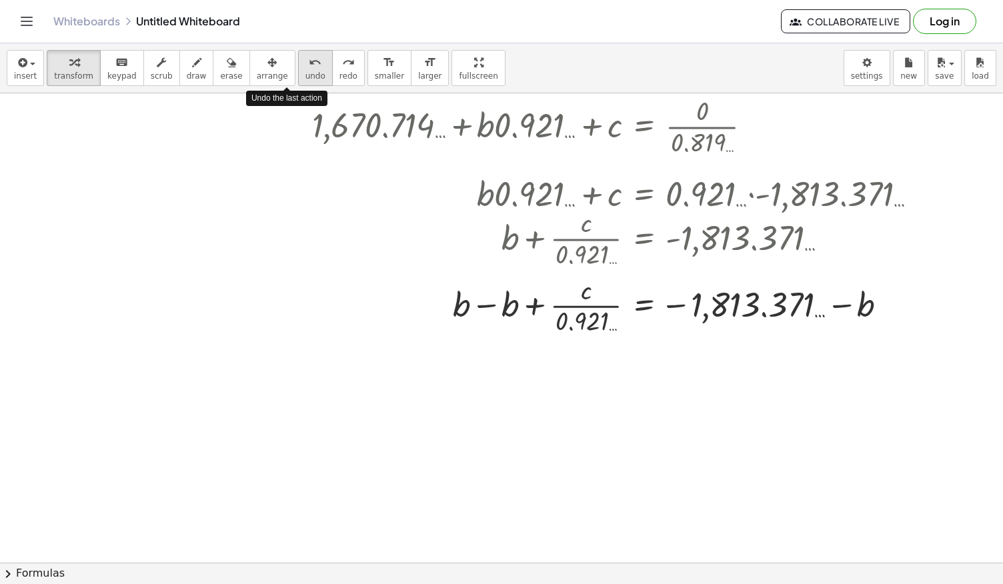
click at [298, 69] on button "undo undo" at bounding box center [315, 68] width 35 height 36
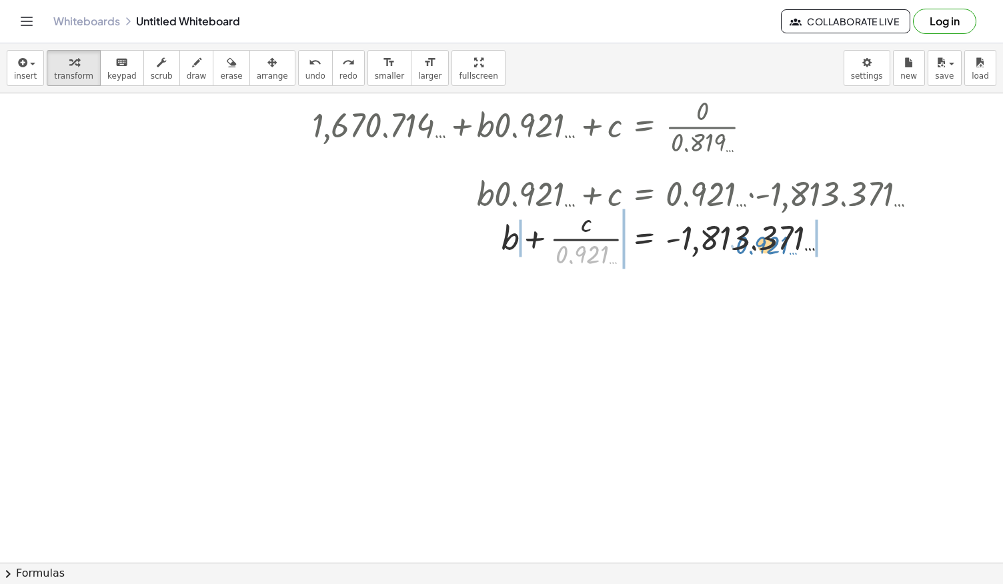
drag, startPoint x: 576, startPoint y: 254, endPoint x: 756, endPoint y: 245, distance: 180.3
click at [756, 245] on div at bounding box center [524, 237] width 822 height 67
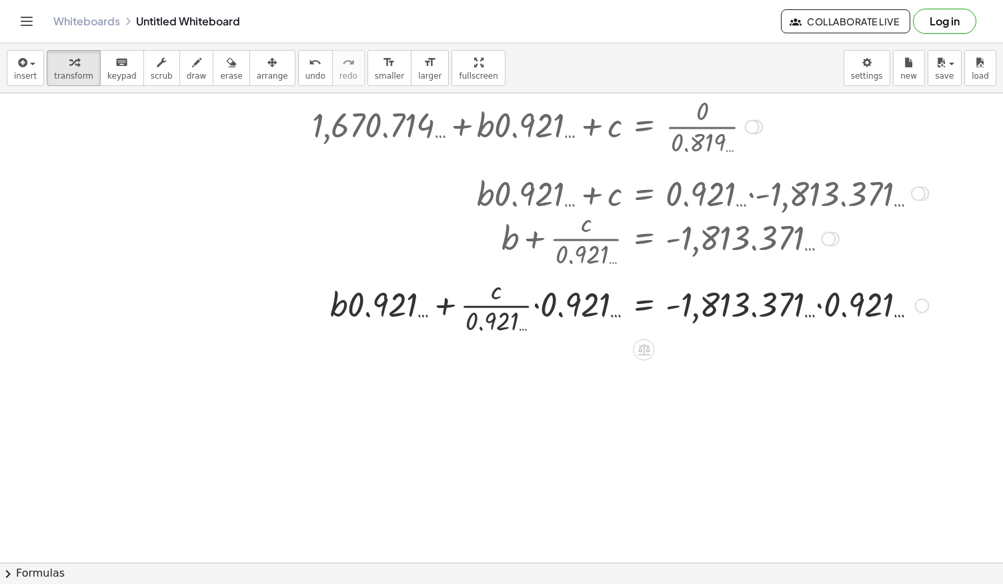
click at [795, 319] on div at bounding box center [524, 304] width 822 height 67
click at [826, 303] on div at bounding box center [524, 304] width 822 height 67
click at [643, 305] on div "+ b + · c = - 1,813.371 … · · 0.921 … · · 0.921 … · 0.921 … · · 0.921 …" at bounding box center [643, 305] width 0 height 0
drag, startPoint x: 357, startPoint y: 305, endPoint x: 364, endPoint y: 295, distance: 12.0
click at [364, 295] on div at bounding box center [524, 304] width 822 height 67
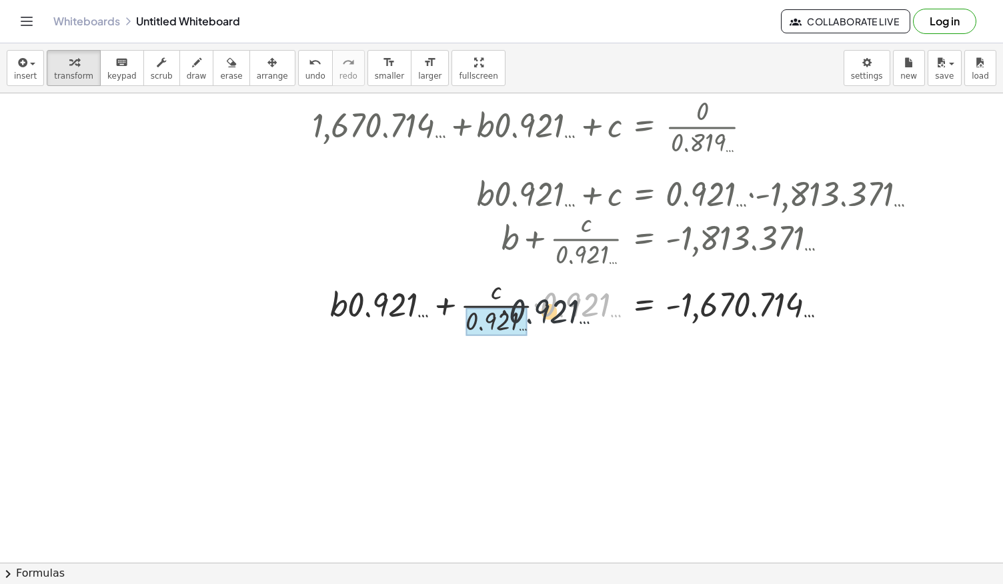
drag, startPoint x: 566, startPoint y: 307, endPoint x: 489, endPoint y: 327, distance: 79.3
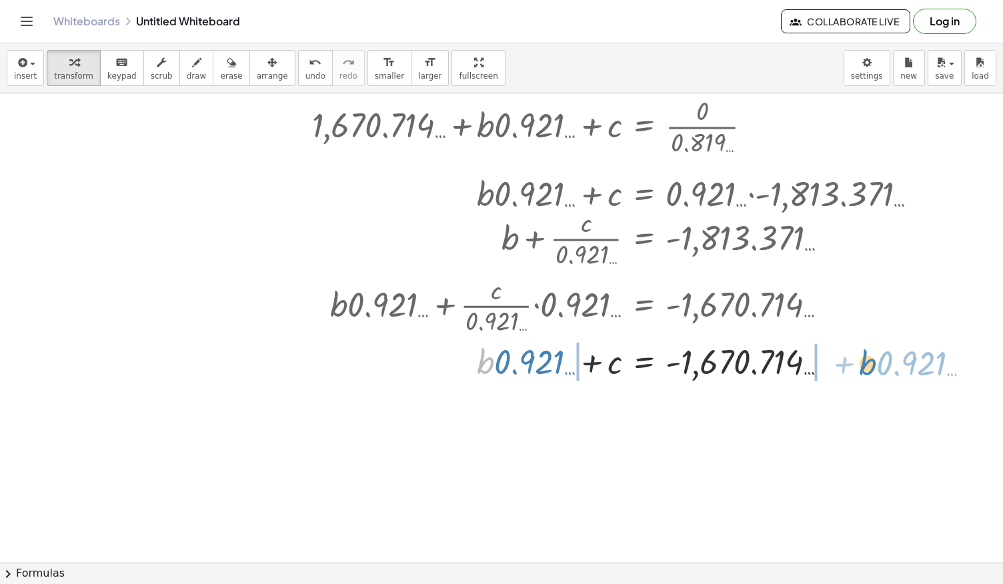
drag, startPoint x: 488, startPoint y: 361, endPoint x: 886, endPoint y: 363, distance: 398.1
click at [886, 363] on div at bounding box center [524, 359] width 822 height 45
drag, startPoint x: 539, startPoint y: 362, endPoint x: 883, endPoint y: 369, distance: 343.5
click at [883, 369] on div at bounding box center [524, 359] width 822 height 45
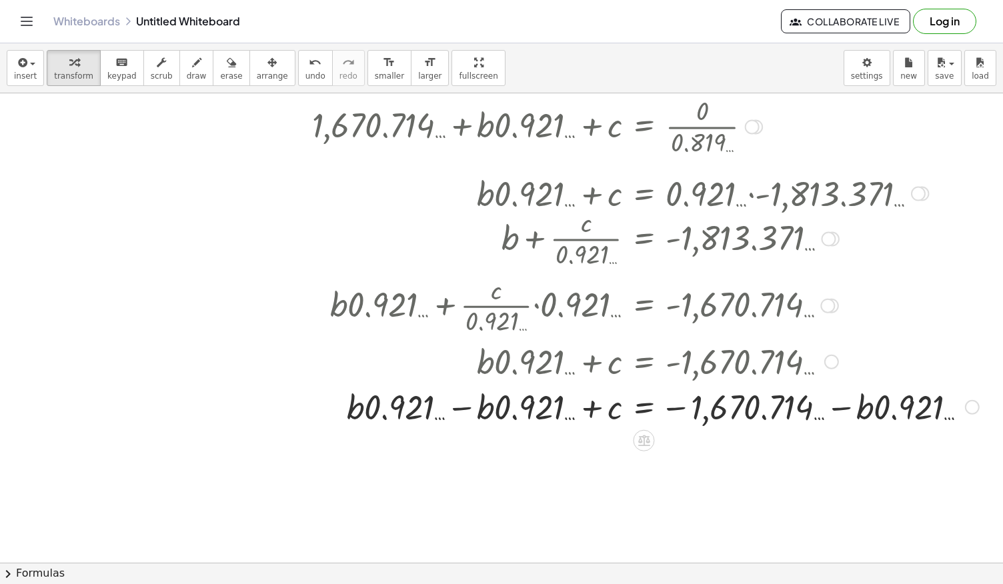
click at [460, 410] on div at bounding box center [549, 405] width 873 height 45
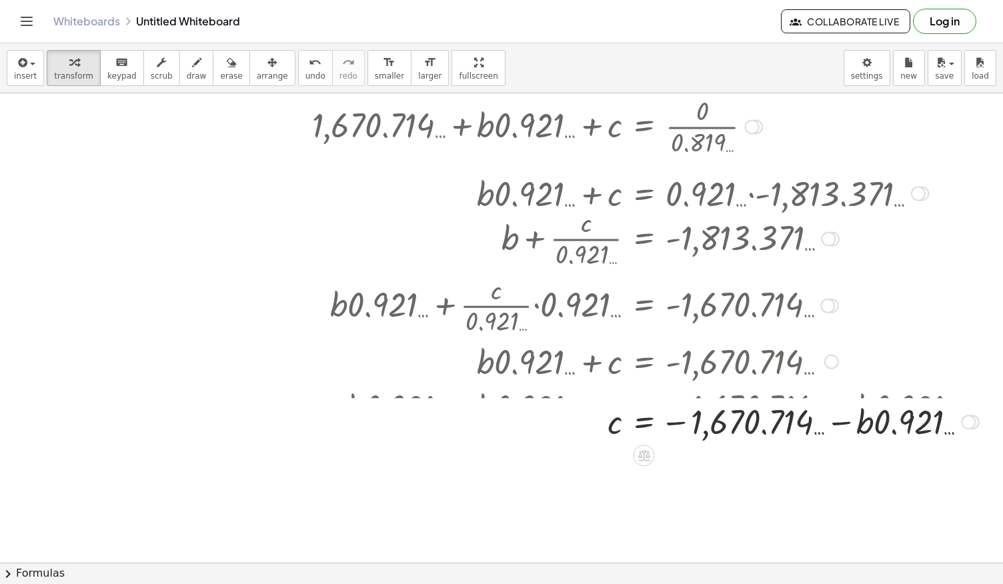
click at [635, 407] on div at bounding box center [443, 405] width 1086 height 45
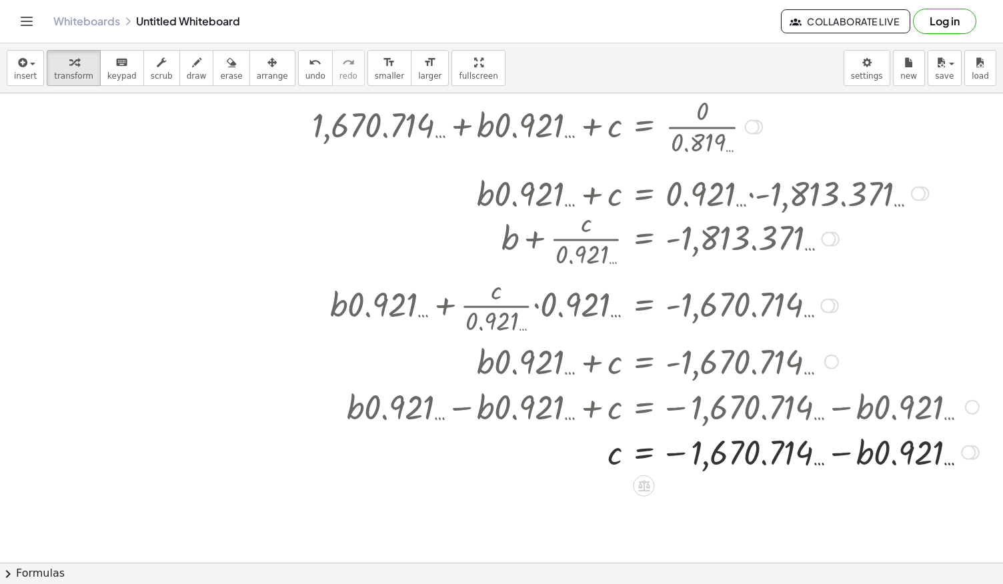
click at [641, 467] on div at bounding box center [549, 450] width 873 height 45
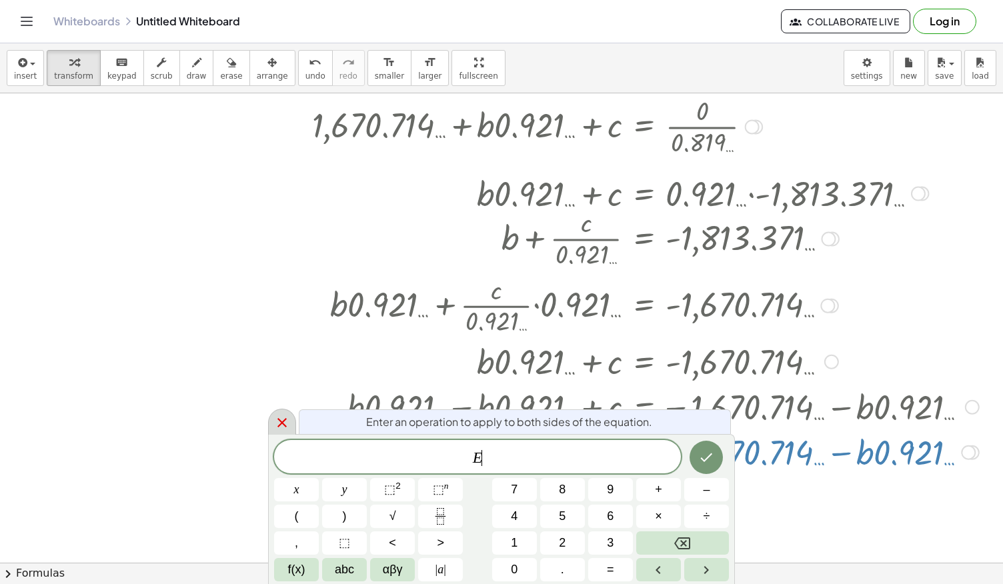
click at [285, 415] on icon at bounding box center [282, 423] width 16 height 16
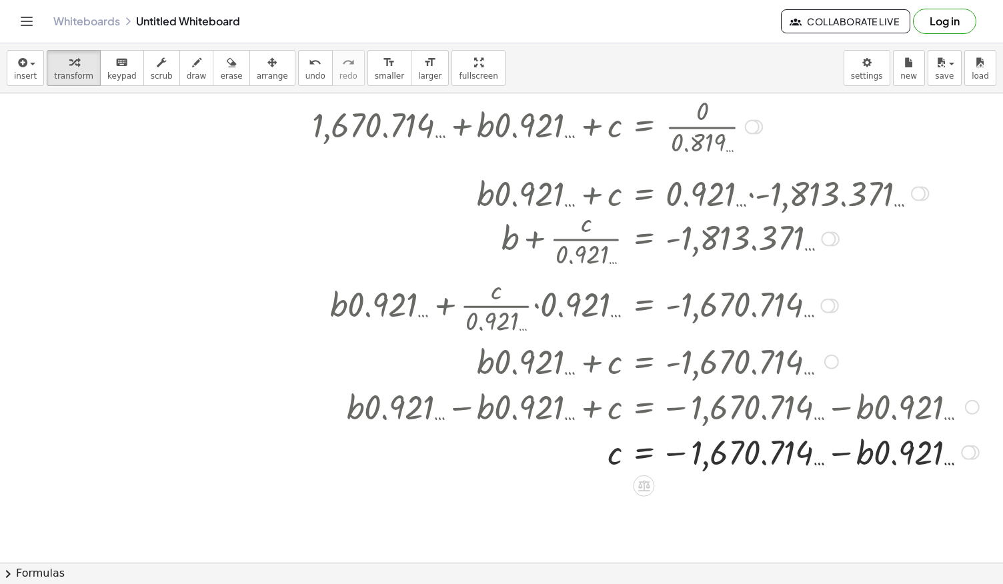
click at [968, 445] on div "Transform line Copy line as LaTeX Copy derivation as LaTeX Expand new lines: On" at bounding box center [968, 452] width 15 height 15
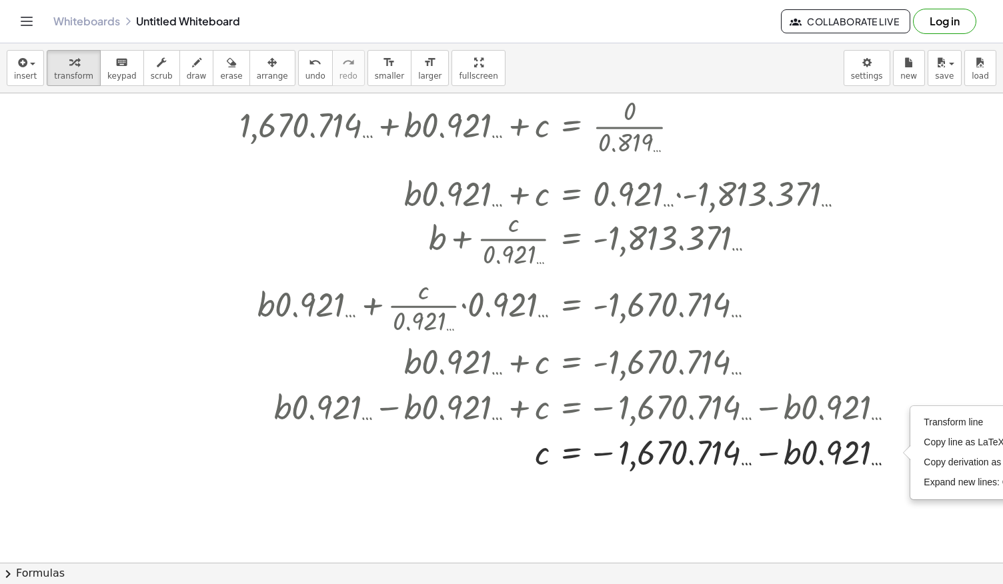
scroll to position [317, 80]
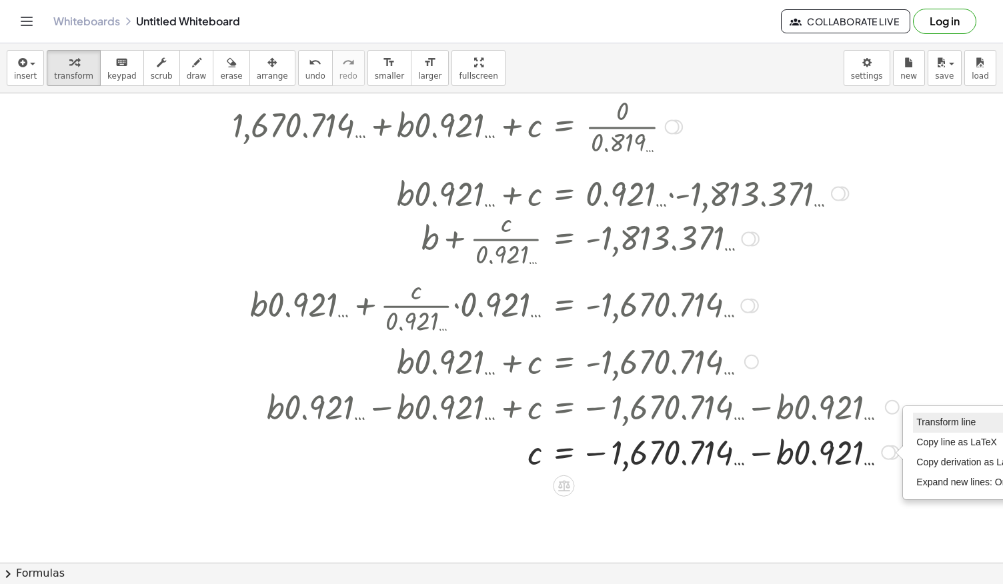
click at [966, 422] on span "Transform line" at bounding box center [945, 422] width 59 height 11
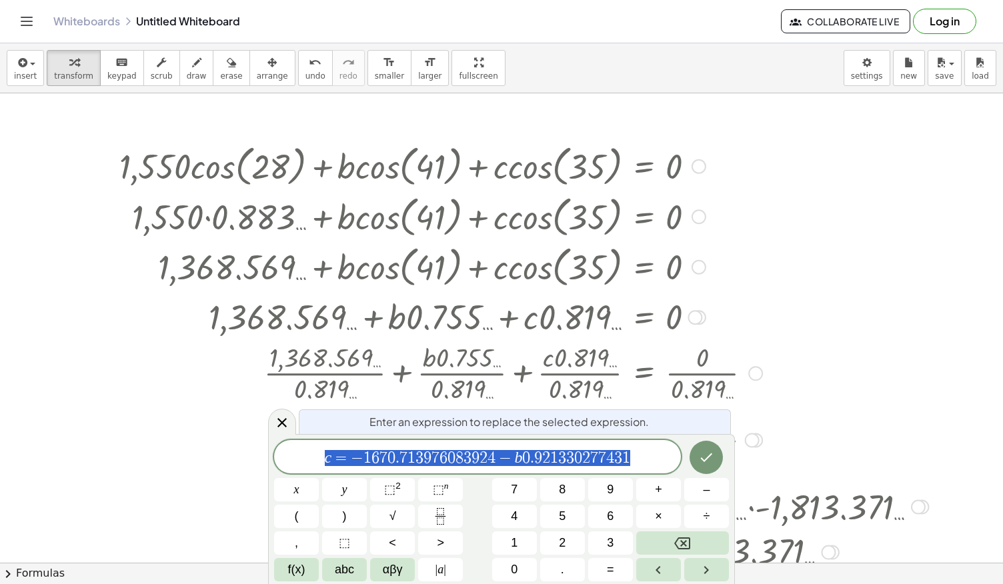
scroll to position [2, 0]
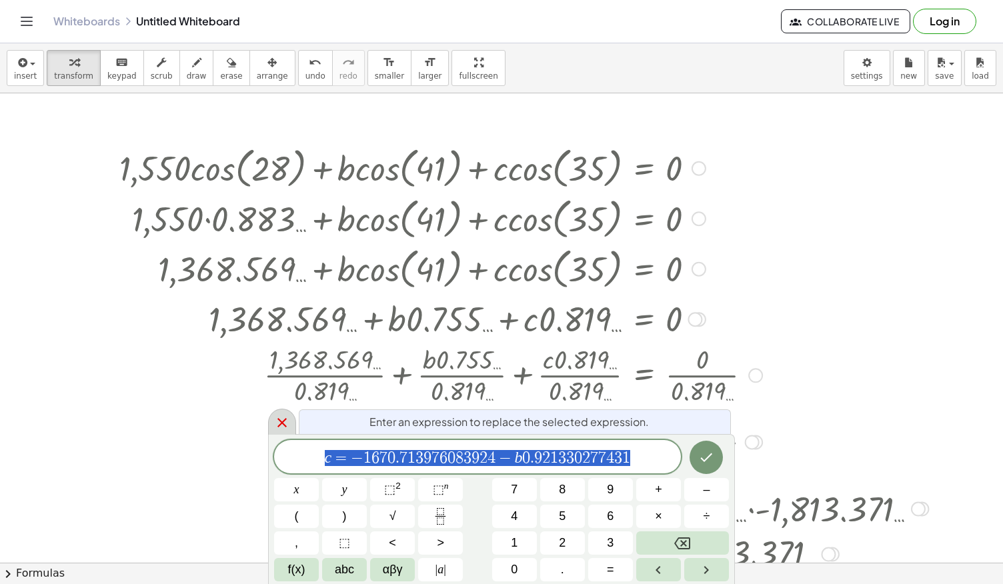
click at [284, 423] on icon at bounding box center [282, 423] width 16 height 16
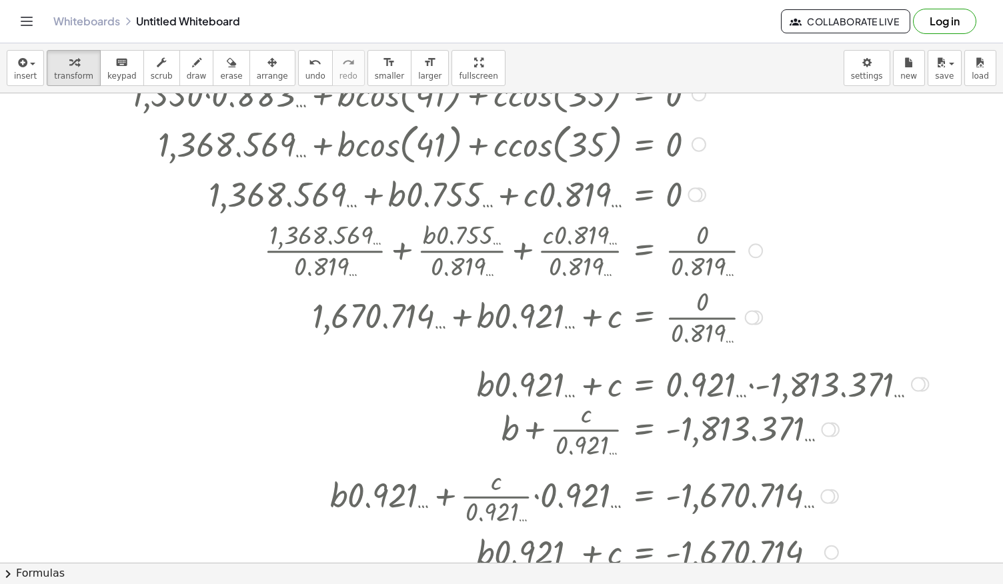
scroll to position [0, 0]
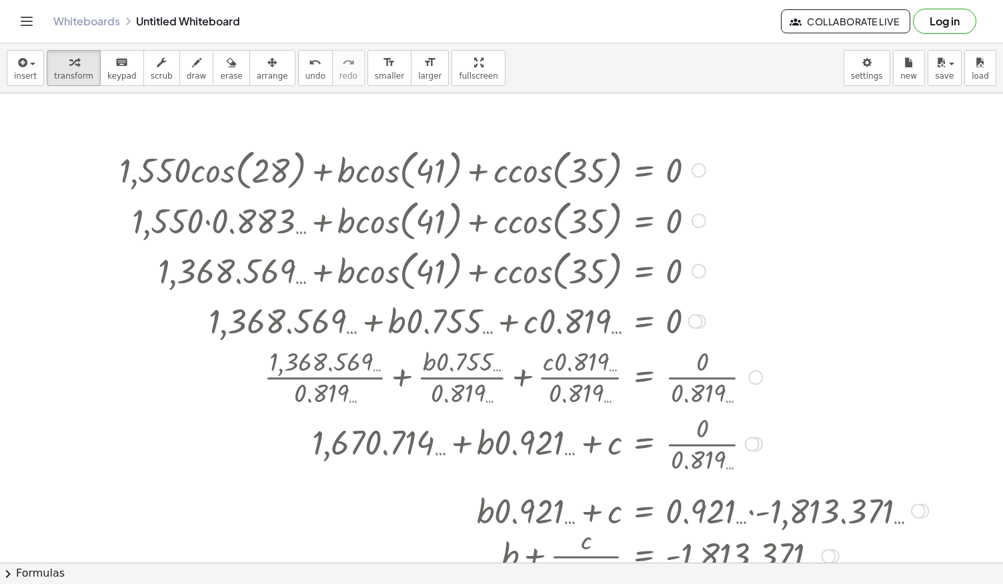
click at [706, 171] on div at bounding box center [549, 169] width 873 height 51
click at [699, 171] on div at bounding box center [698, 170] width 15 height 15
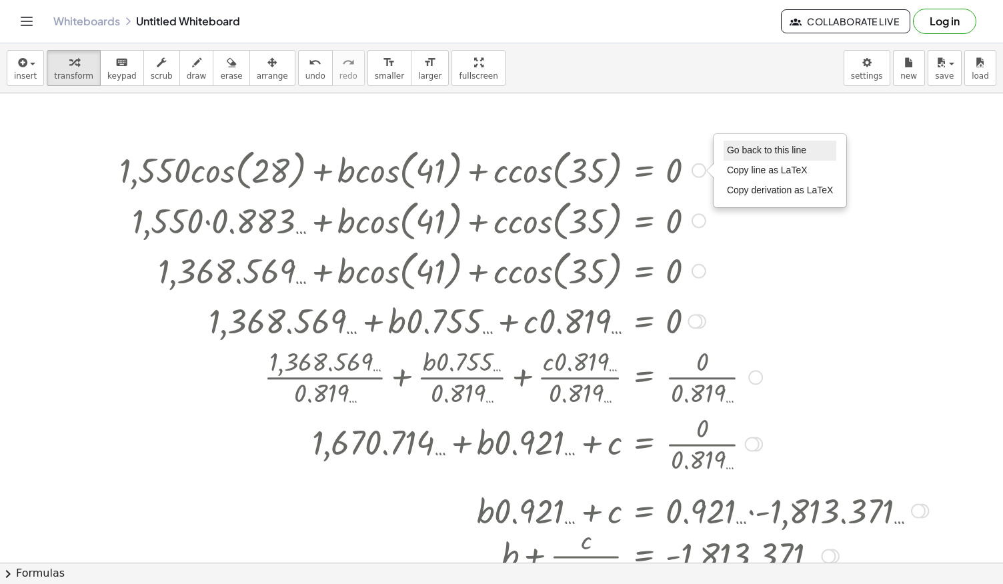
click at [744, 148] on span "Go back to this line" at bounding box center [766, 150] width 79 height 11
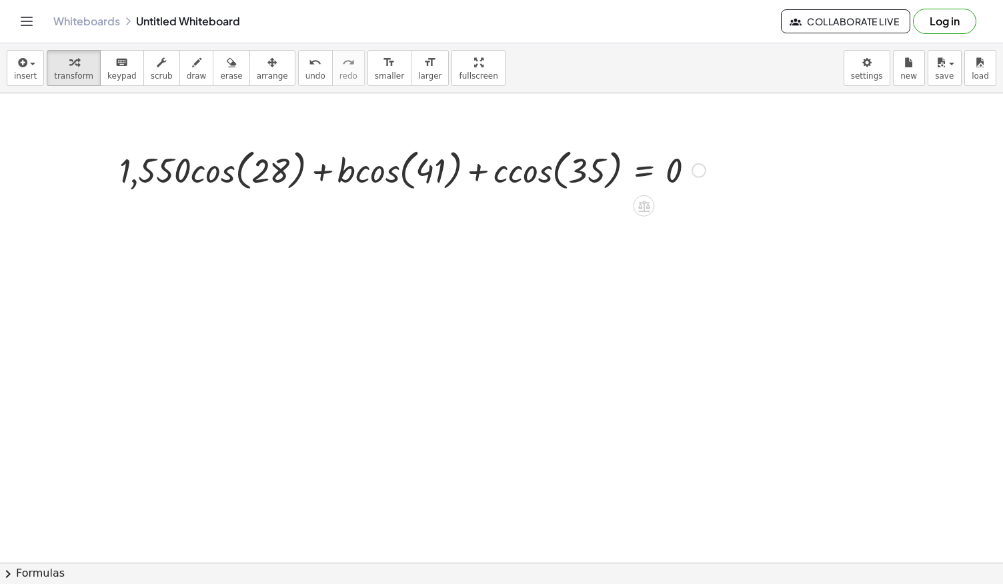
click at [631, 172] on div at bounding box center [412, 169] width 599 height 51
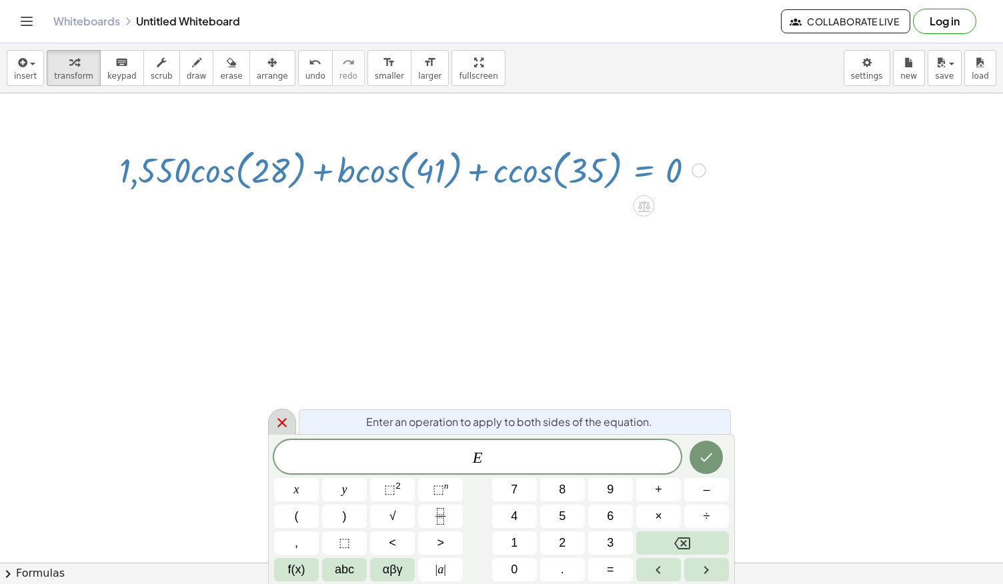
click at [279, 415] on icon at bounding box center [282, 423] width 16 height 16
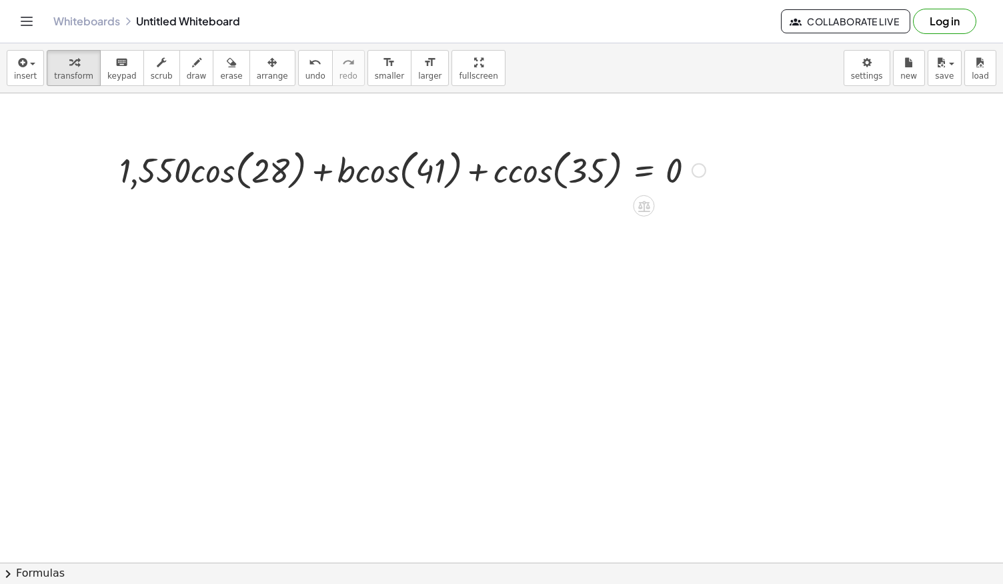
click at [696, 173] on div "Go back to this line Copy line as LaTeX Copy derivation as LaTeX" at bounding box center [698, 170] width 15 height 15
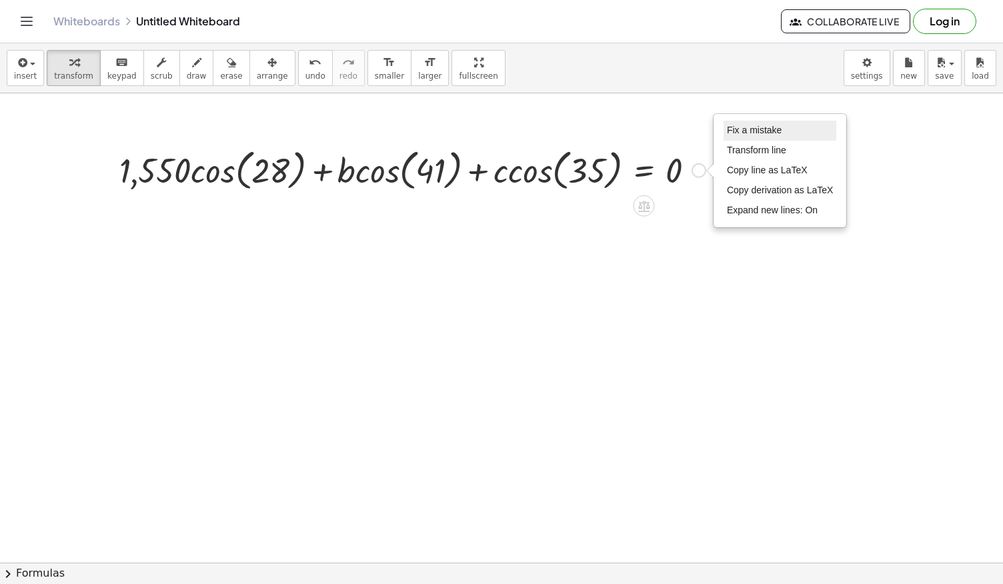
click at [763, 130] on span "Fix a mistake" at bounding box center [754, 130] width 55 height 11
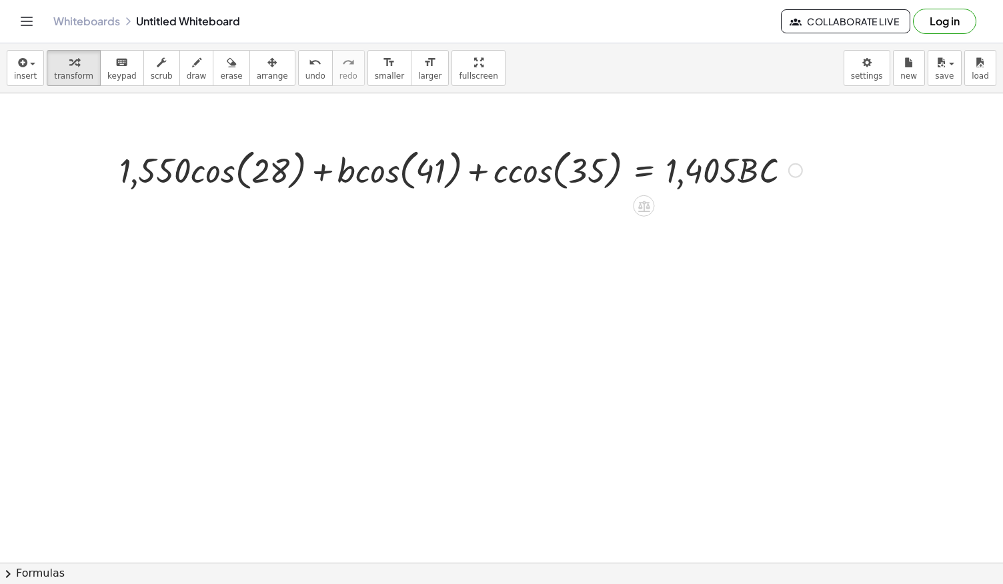
click at [795, 175] on div "Fix a mistake Transform line Copy line as LaTeX Copy derivation as LaTeX Expand…" at bounding box center [795, 170] width 15 height 15
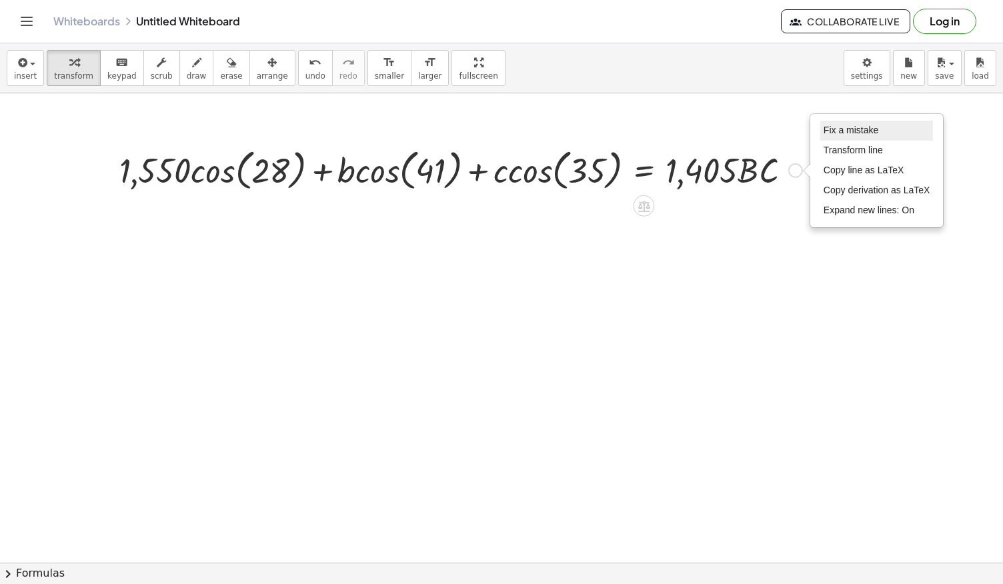
click at [857, 121] on li "Fix a mistake" at bounding box center [876, 131] width 113 height 20
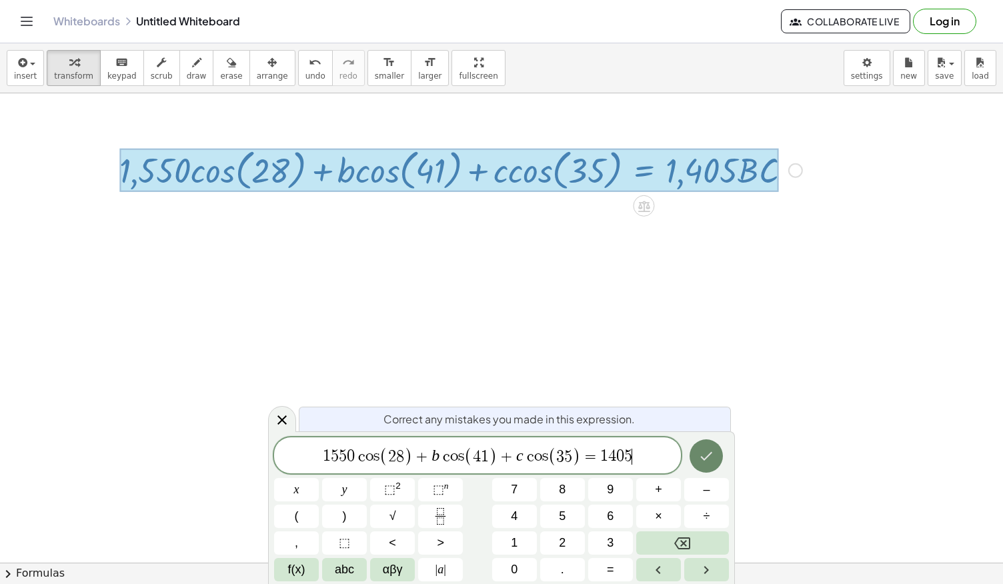
click at [703, 457] on icon "Done" at bounding box center [706, 456] width 16 height 16
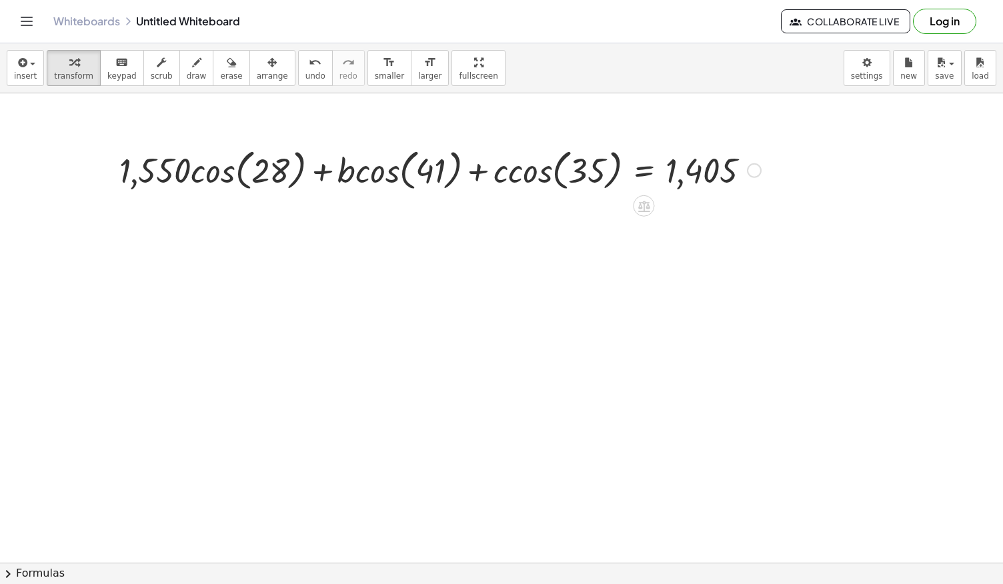
click at [181, 185] on div at bounding box center [440, 169] width 655 height 51
click at [227, 173] on div at bounding box center [440, 169] width 655 height 51
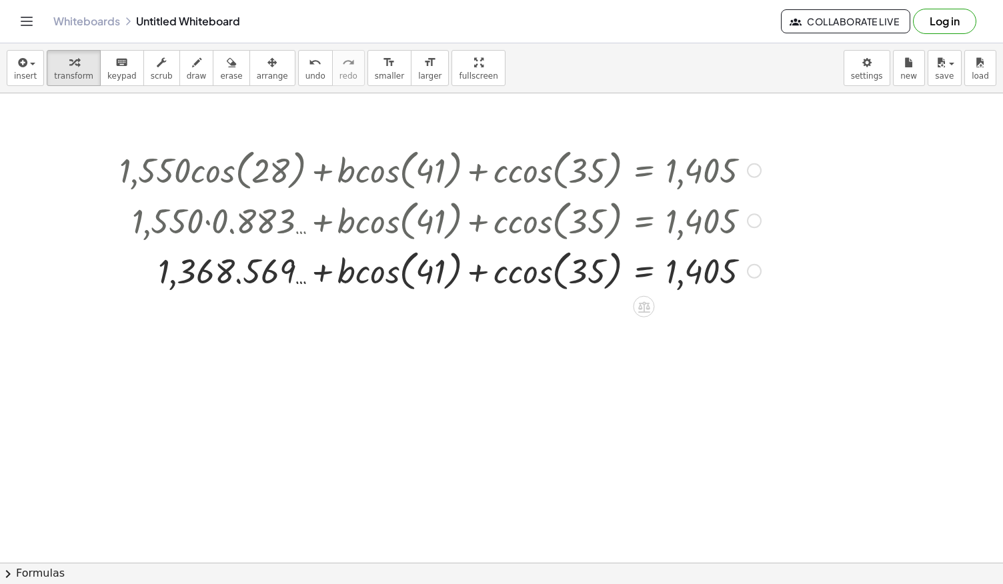
click at [752, 173] on div at bounding box center [754, 170] width 15 height 15
click at [778, 151] on div "Go back to this line Copy line as LaTeX Copy derivation as LaTeX" at bounding box center [836, 171] width 132 height 72
drag, startPoint x: 784, startPoint y: 153, endPoint x: 778, endPoint y: 151, distance: 6.8
click at [778, 151] on div "Go back to this line Copy line as LaTeX Copy derivation as LaTeX" at bounding box center [836, 171] width 132 height 72
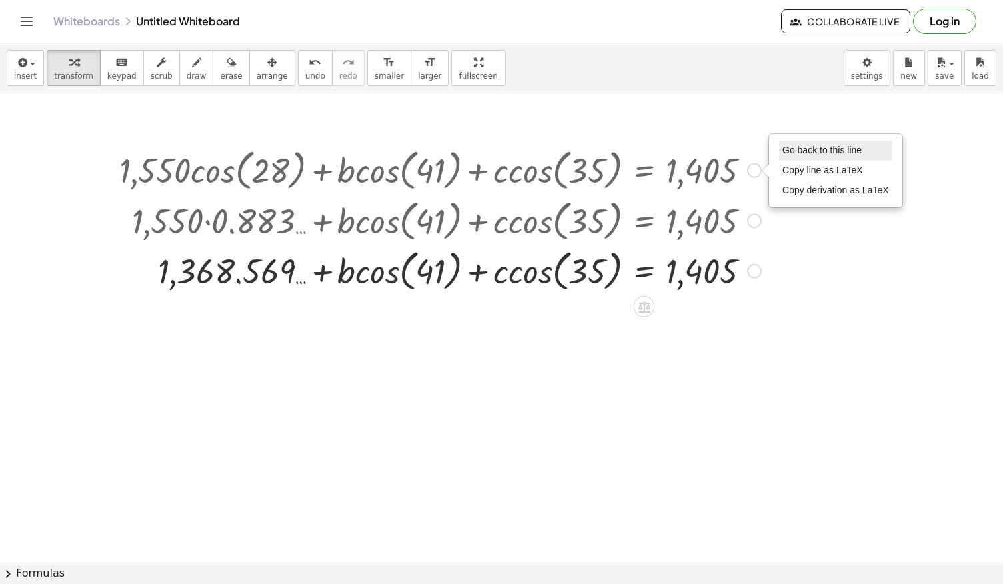
click at [790, 152] on span "Go back to this line" at bounding box center [821, 150] width 79 height 11
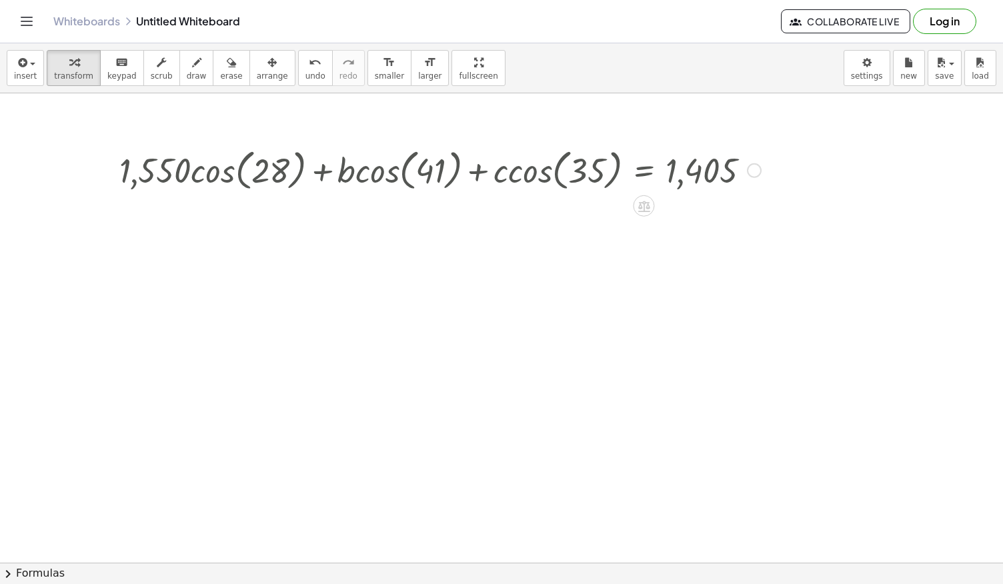
click at [754, 173] on div "Go back to this line Copy line as LaTeX Copy derivation as LaTeX" at bounding box center [754, 170] width 15 height 15
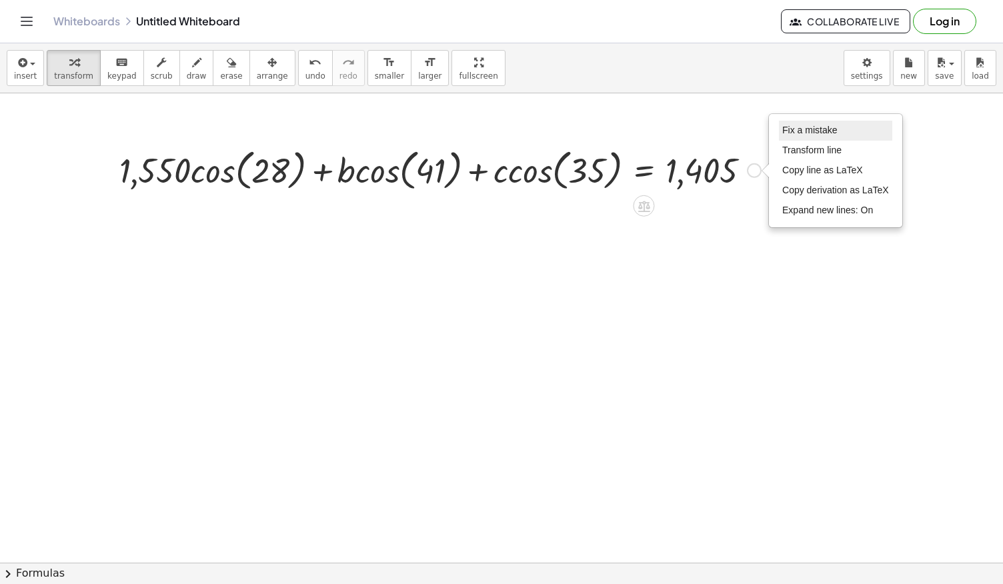
click at [830, 134] on span "Fix a mistake" at bounding box center [809, 130] width 55 height 11
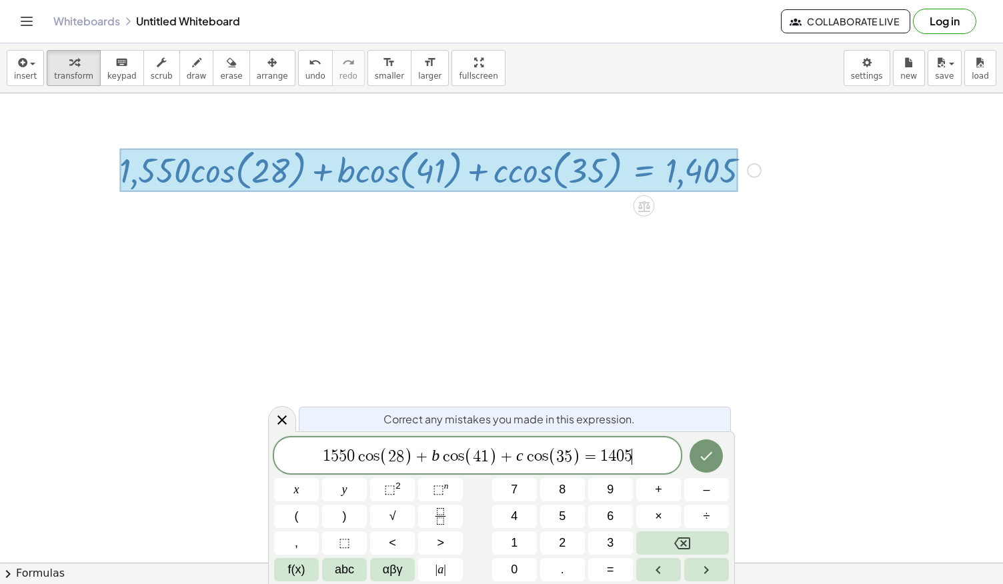
click at [399, 457] on span "8" at bounding box center [400, 457] width 8 height 16
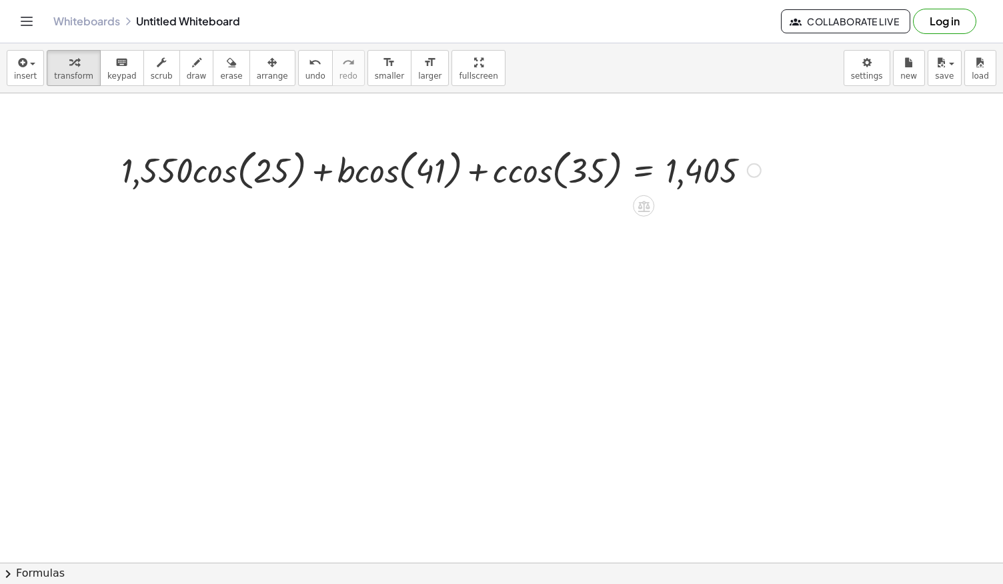
click at [189, 163] on div at bounding box center [441, 169] width 653 height 51
click at [205, 177] on div at bounding box center [441, 169] width 653 height 51
click at [205, 177] on div at bounding box center [450, 169] width 634 height 51
click at [205, 177] on div at bounding box center [441, 169] width 653 height 51
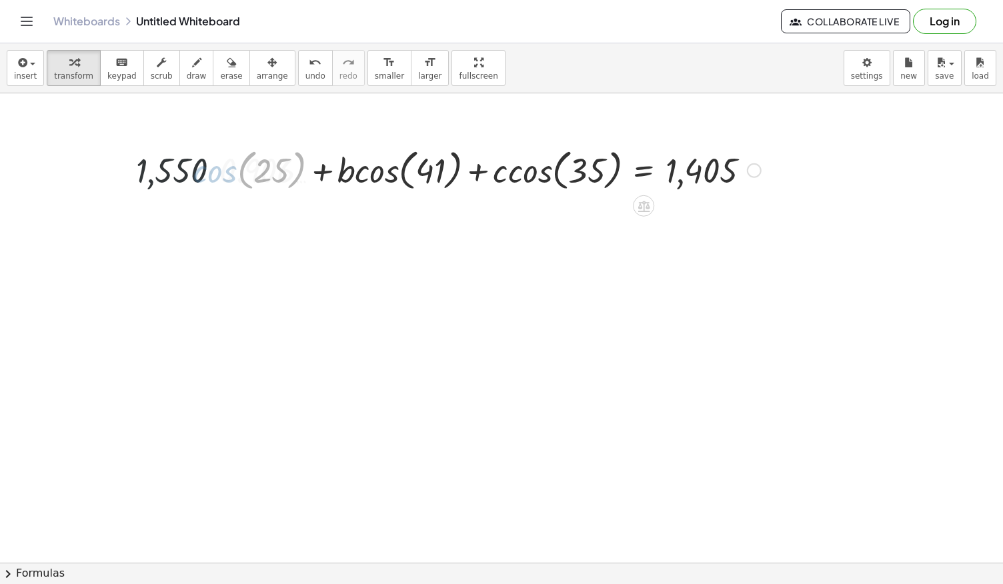
click at [205, 177] on div at bounding box center [441, 169] width 653 height 51
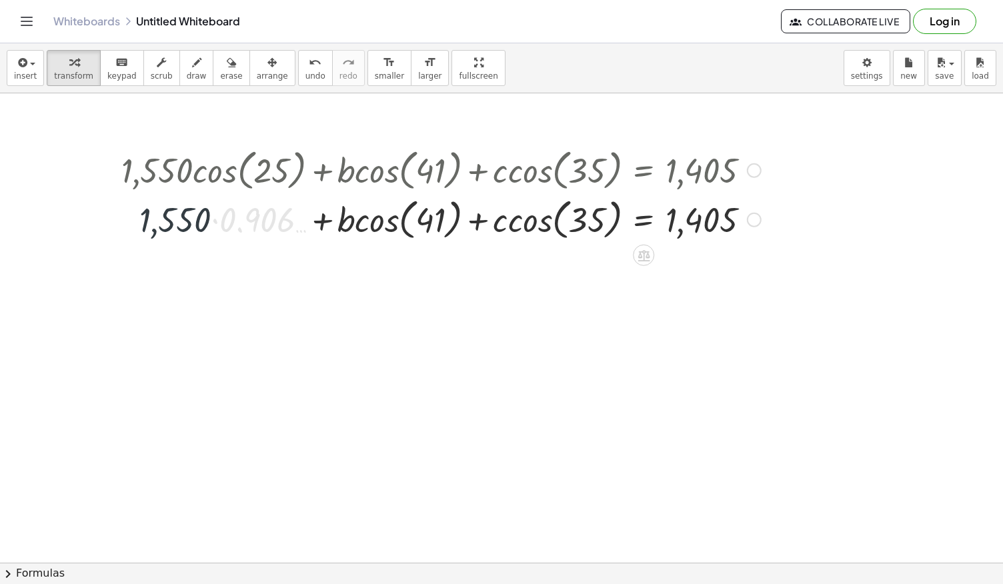
click at [643, 170] on div "+ · 1,550 · cos ( , 25 ) + · b · cos ( , 41 ) + · c · cos ( , 35 ) = 1,405 + · …" at bounding box center [643, 170] width 0 height 0
click at [235, 215] on div at bounding box center [441, 219] width 653 height 51
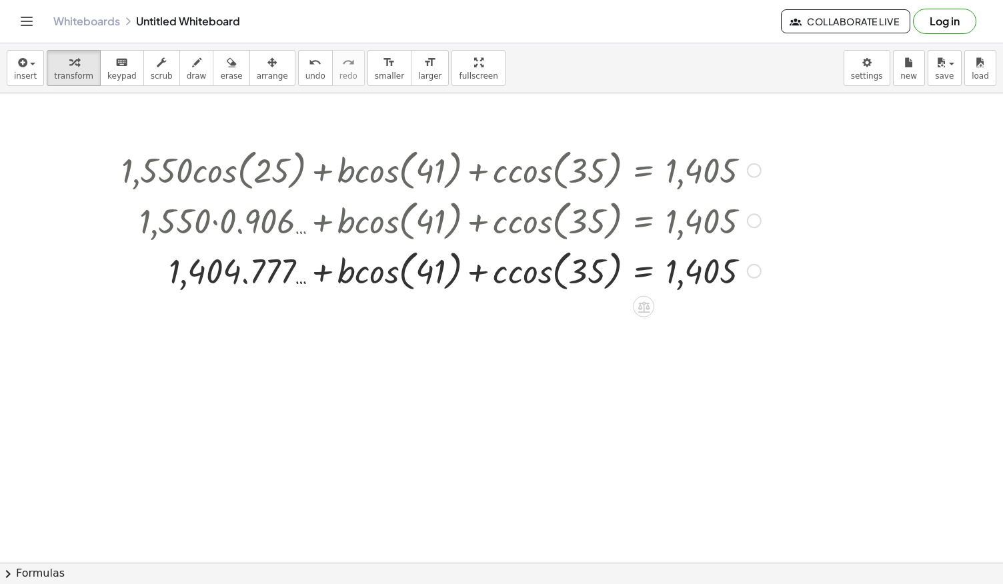
click at [650, 262] on div at bounding box center [441, 270] width 653 height 51
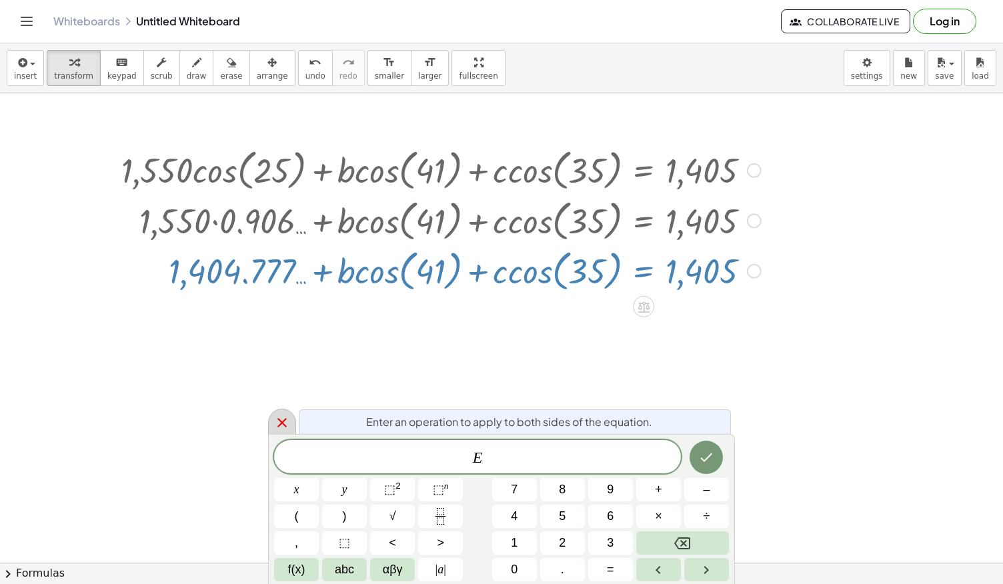
click at [269, 433] on div at bounding box center [282, 422] width 28 height 26
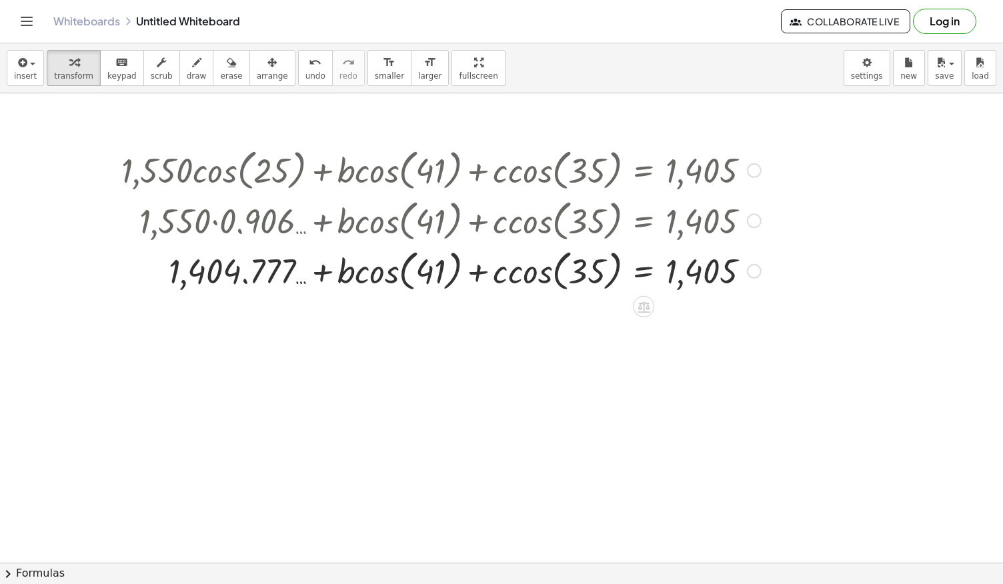
click at [751, 265] on div "Fix a mistake Transform line Copy line as LaTeX Copy derivation as LaTeX Expand…" at bounding box center [754, 270] width 15 height 15
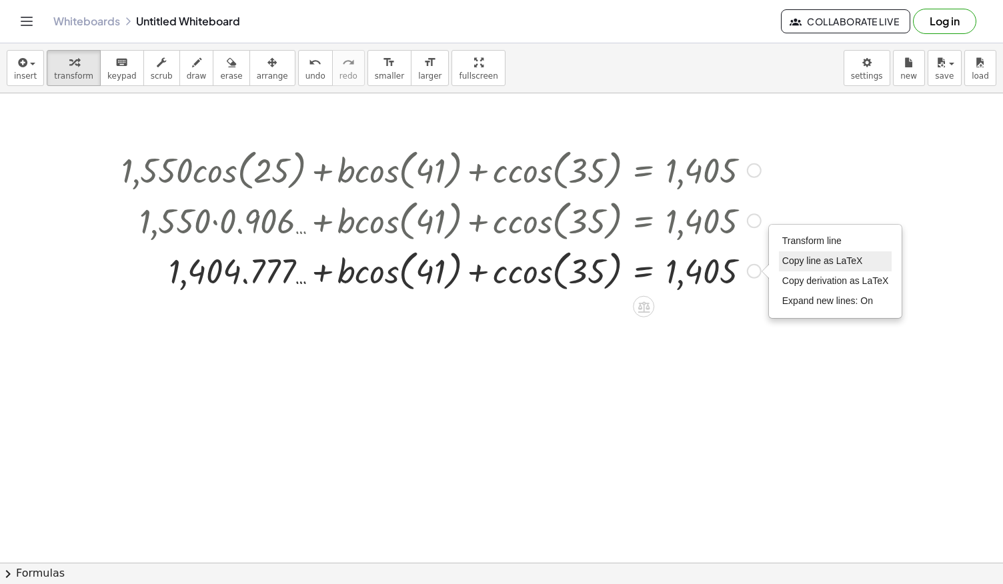
click at [796, 252] on li "Copy line as LaTeX" at bounding box center [835, 261] width 113 height 20
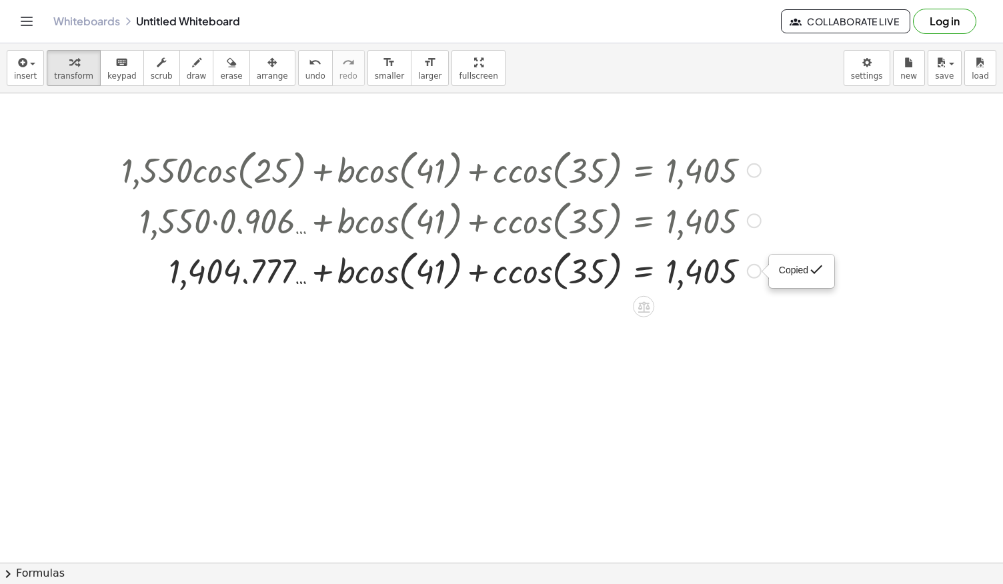
click at [743, 266] on div at bounding box center [441, 270] width 653 height 51
click at [752, 271] on div "Copied done" at bounding box center [754, 270] width 15 height 15
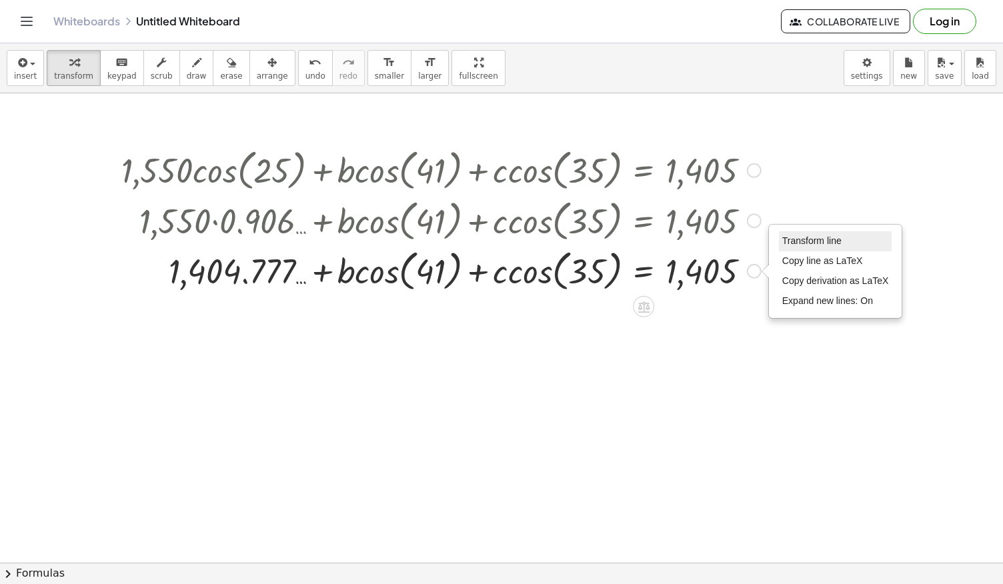
click at [803, 237] on span "Transform line" at bounding box center [811, 240] width 59 height 11
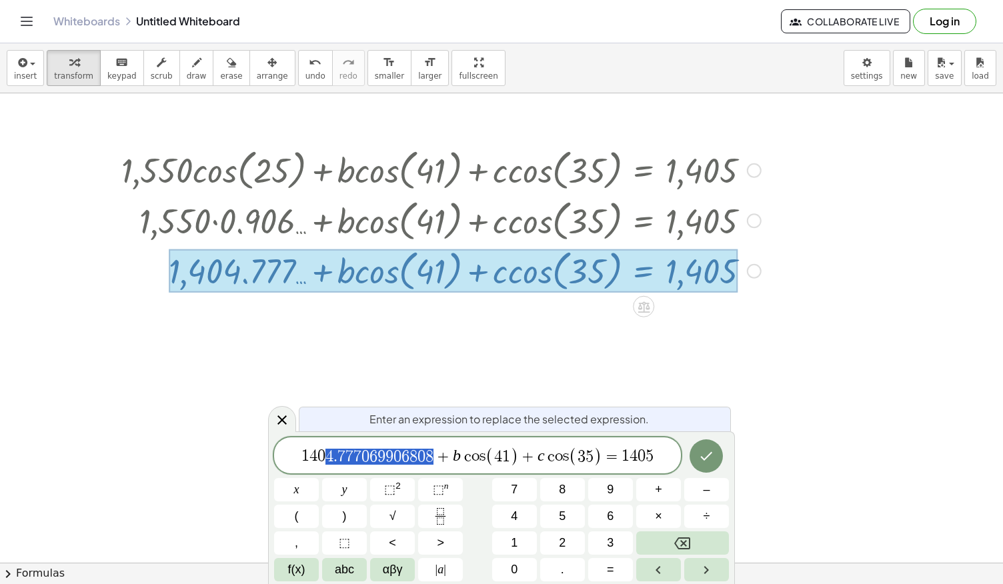
drag, startPoint x: 436, startPoint y: 453, endPoint x: 325, endPoint y: 453, distance: 110.7
click at [325, 453] on span "1 4 0 4 . 7 7 7 0 6 9 9 0 6 8 0 8 + b c o s ( 4 1 ) + c c o s ( 3 5 ) = 1 4 0 5" at bounding box center [477, 456] width 407 height 22
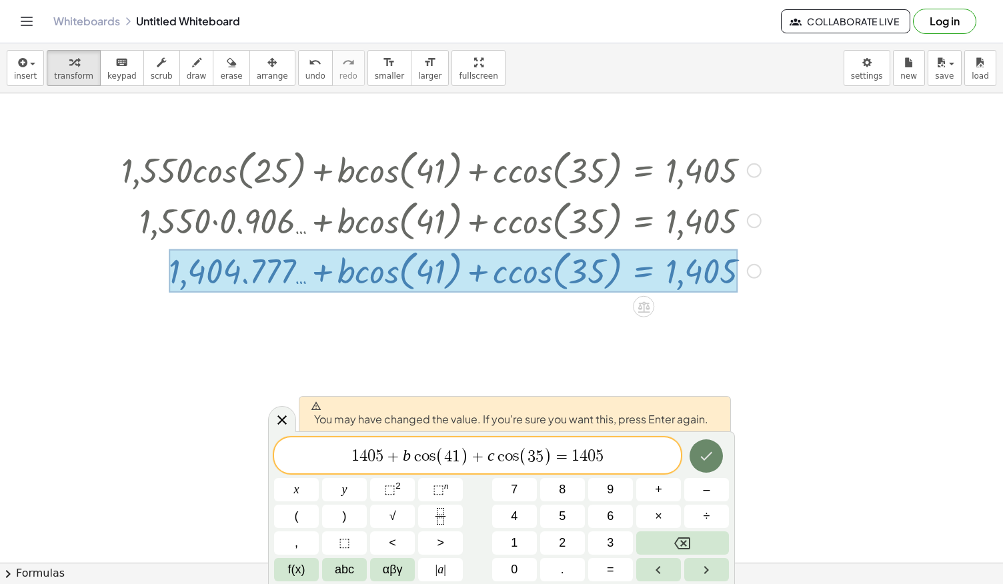
click at [703, 463] on icon "Done" at bounding box center [706, 456] width 16 height 16
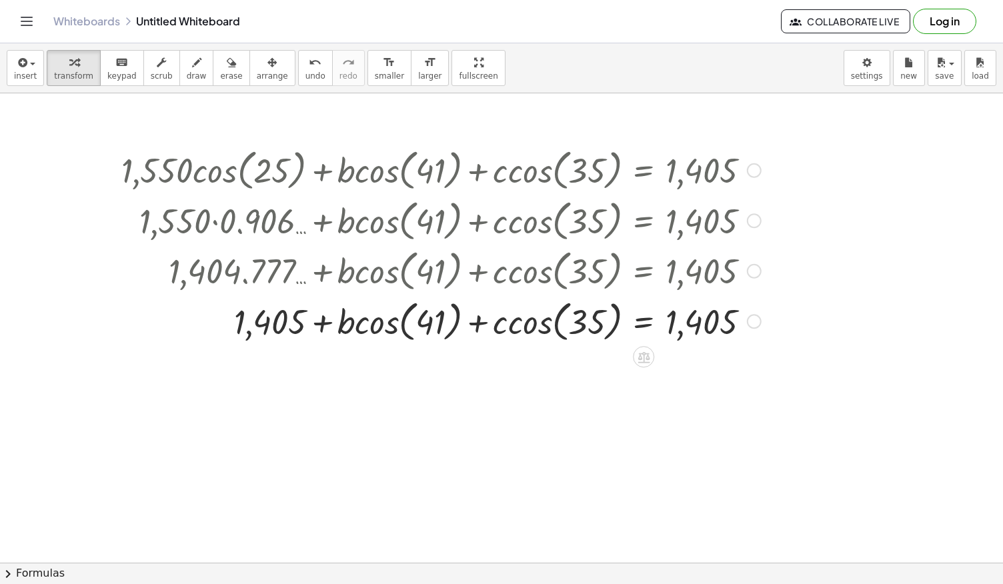
drag, startPoint x: 283, startPoint y: 271, endPoint x: 369, endPoint y: 294, distance: 89.1
click at [643, 170] on div "+ · 1,550 · cos ( , 25 ) + · b · cos ( , 41 ) + · c · cos ( , 35 ) = 1,405 + · …" at bounding box center [643, 170] width 0 height 0
drag, startPoint x: 272, startPoint y: 313, endPoint x: 774, endPoint y: 304, distance: 502.2
click at [774, 304] on div "+ · 1,550 · cos ( , 25 ) + · b · cos ( , 41 ) + · c · cos ( , 35 ) = 1,405 + · …" at bounding box center [501, 563] width 1003 height 940
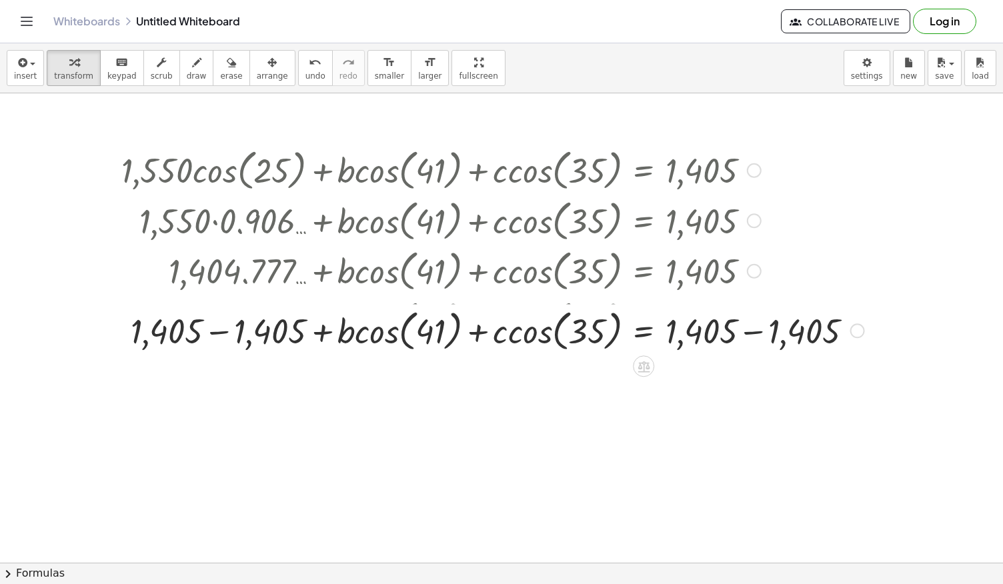
click at [643, 170] on div "+ · 1,550 · cos ( , 25 ) + · b · cos ( , 41 ) + · c · cos ( , 35 ) = 1,405 + · …" at bounding box center [643, 170] width 0 height 0
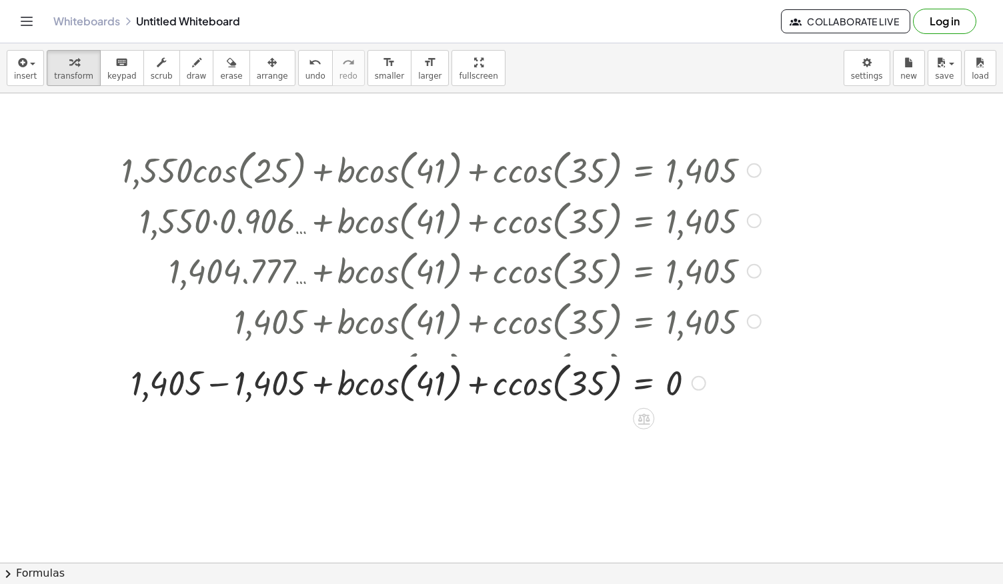
click at [220, 373] on div at bounding box center [493, 370] width 756 height 51
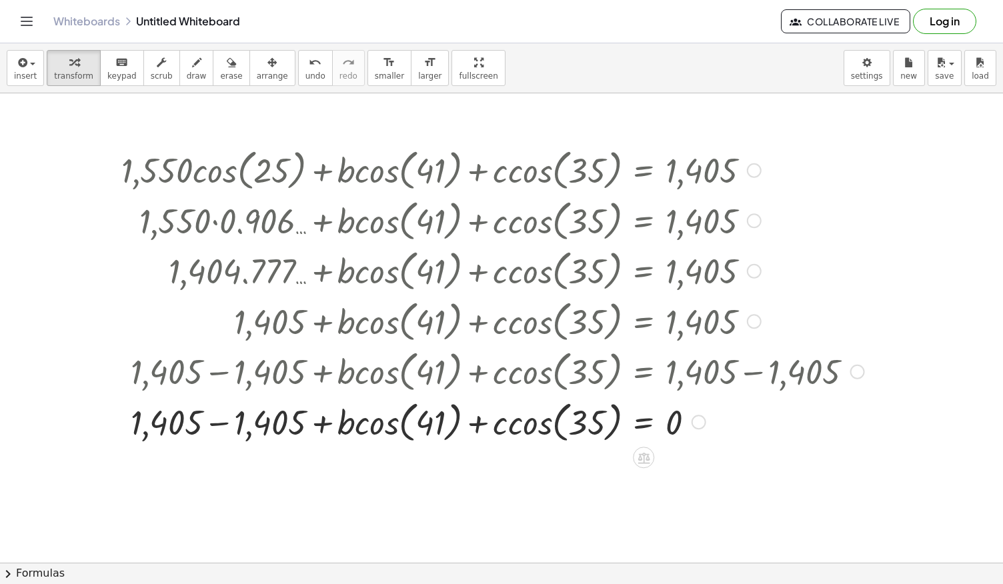
click at [207, 412] on div at bounding box center [493, 420] width 756 height 51
click at [384, 437] on div at bounding box center [493, 420] width 756 height 51
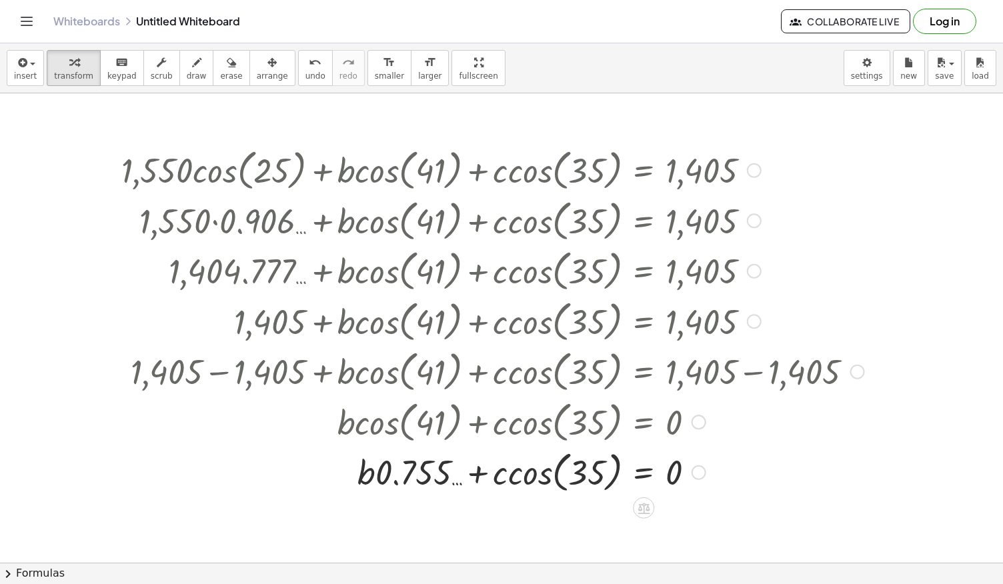
click at [513, 475] on div at bounding box center [493, 471] width 756 height 51
click at [513, 475] on div at bounding box center [493, 470] width 756 height 45
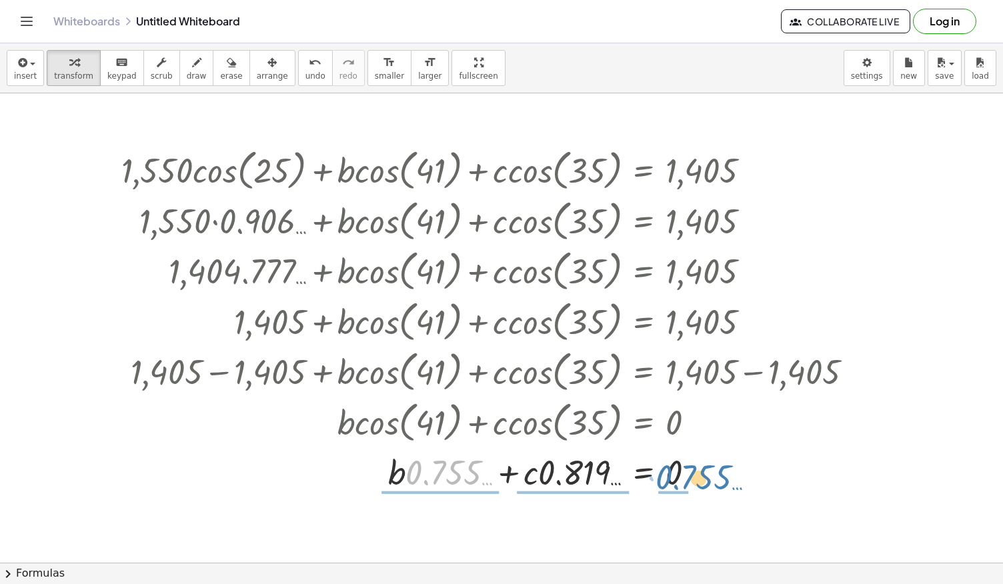
drag, startPoint x: 437, startPoint y: 473, endPoint x: 688, endPoint y: 478, distance: 250.8
click at [688, 478] on div at bounding box center [493, 470] width 756 height 45
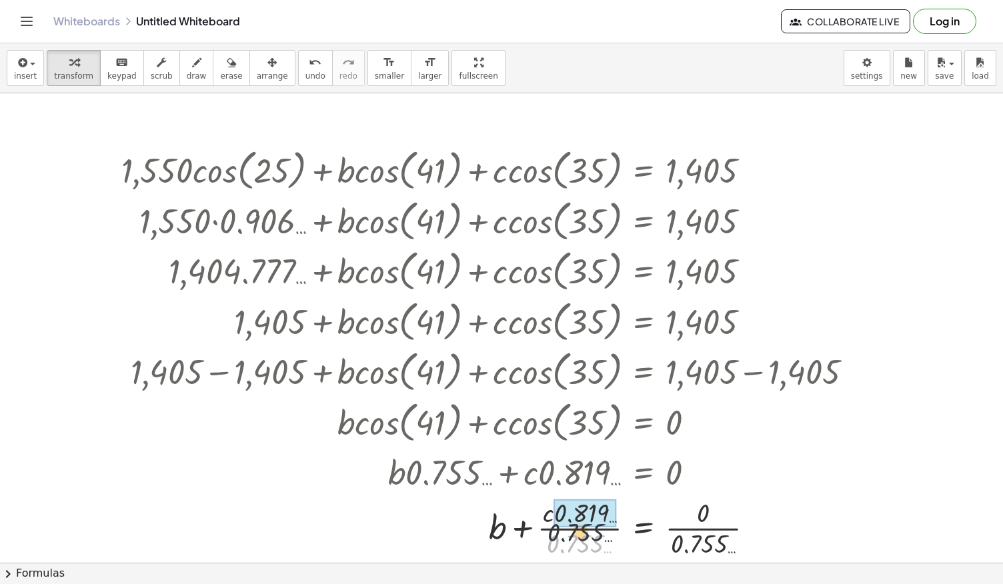
drag, startPoint x: 584, startPoint y: 547, endPoint x: 587, endPoint y: 515, distance: 31.5
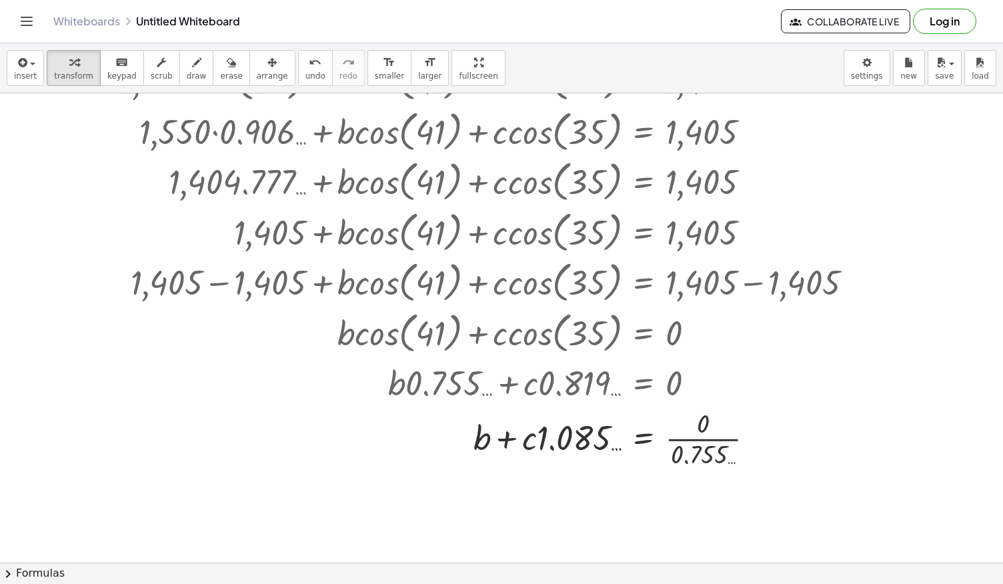
scroll to position [92, 0]
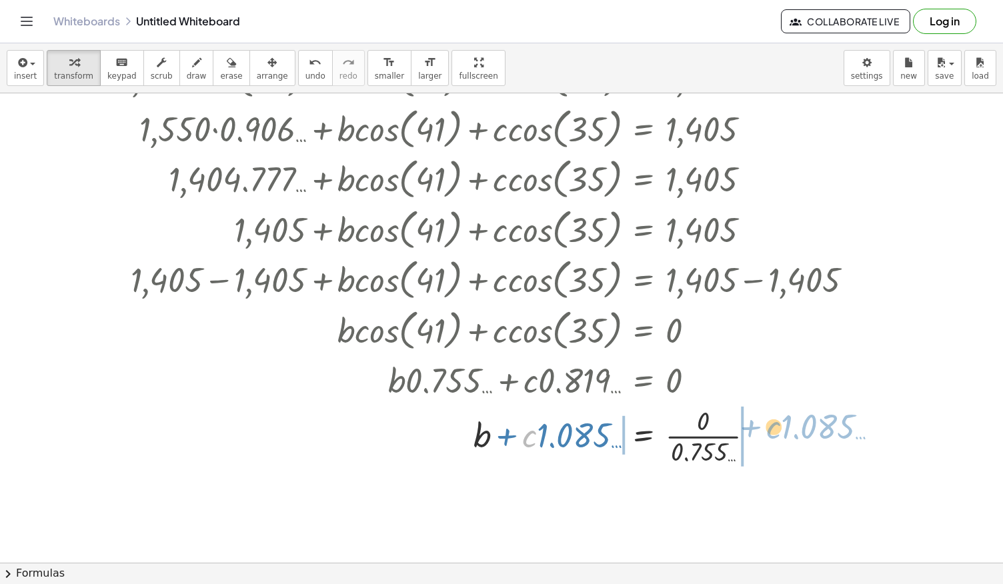
drag, startPoint x: 529, startPoint y: 437, endPoint x: 759, endPoint y: 428, distance: 230.2
click at [759, 428] on div at bounding box center [493, 434] width 756 height 67
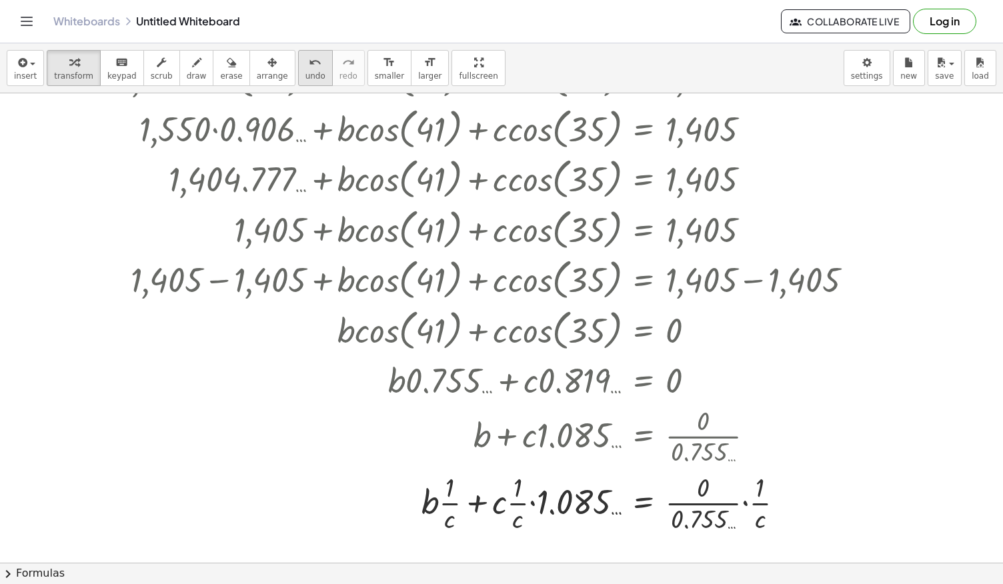
click at [305, 71] on span "undo" at bounding box center [315, 75] width 20 height 9
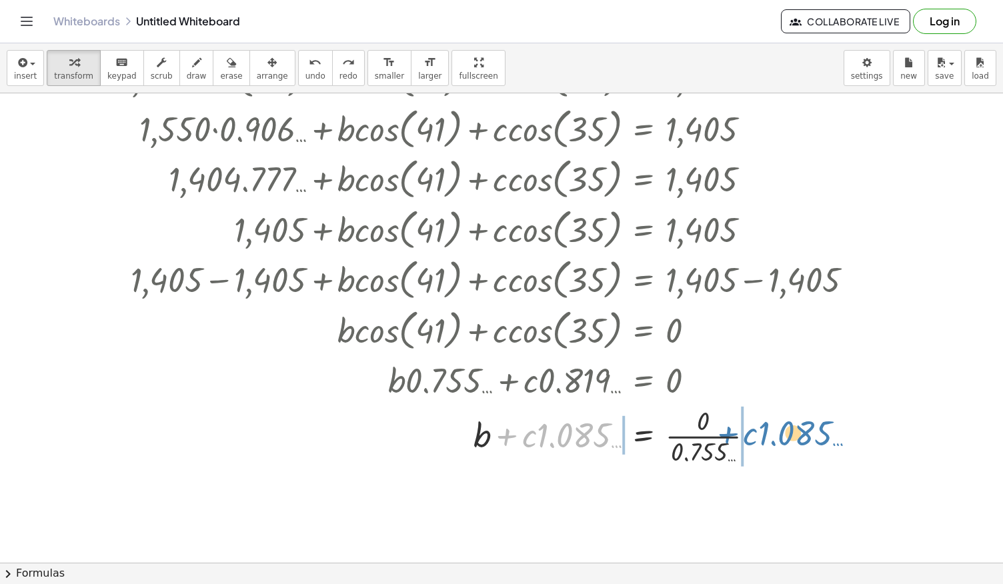
drag, startPoint x: 503, startPoint y: 432, endPoint x: 724, endPoint y: 430, distance: 220.7
click at [724, 430] on div at bounding box center [504, 434] width 674 height 67
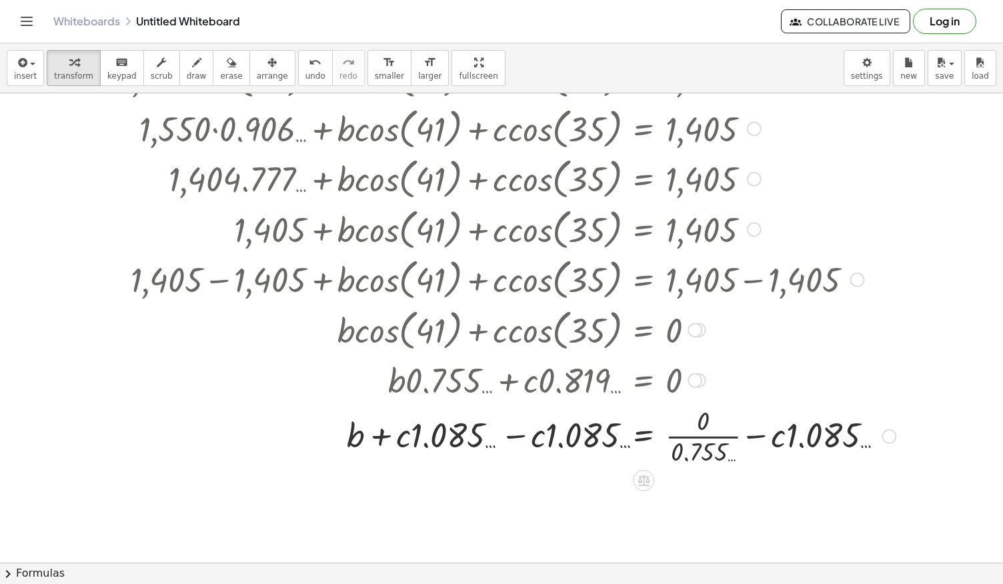
click at [555, 441] on div at bounding box center [509, 434] width 788 height 67
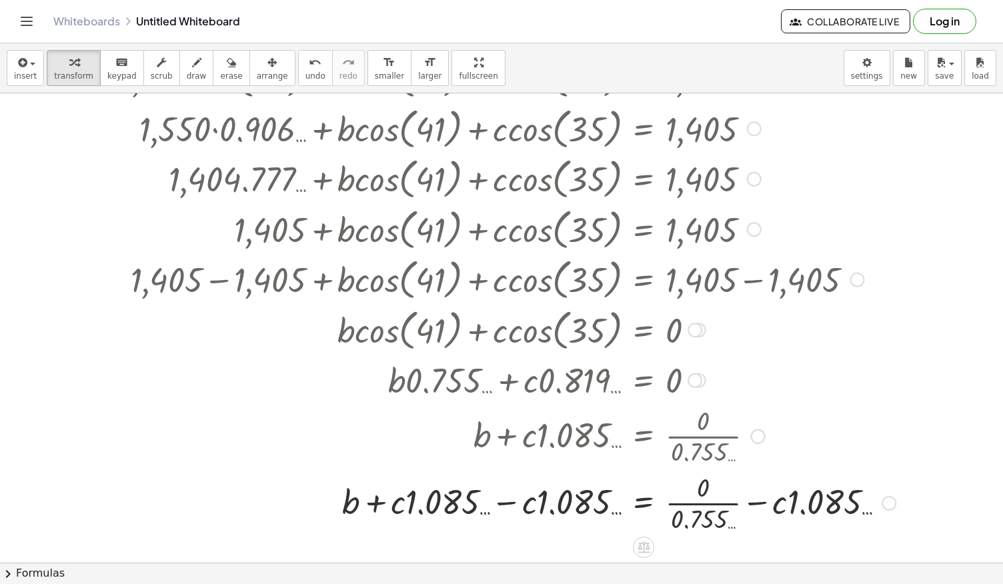
click at [499, 517] on div at bounding box center [509, 502] width 788 height 67
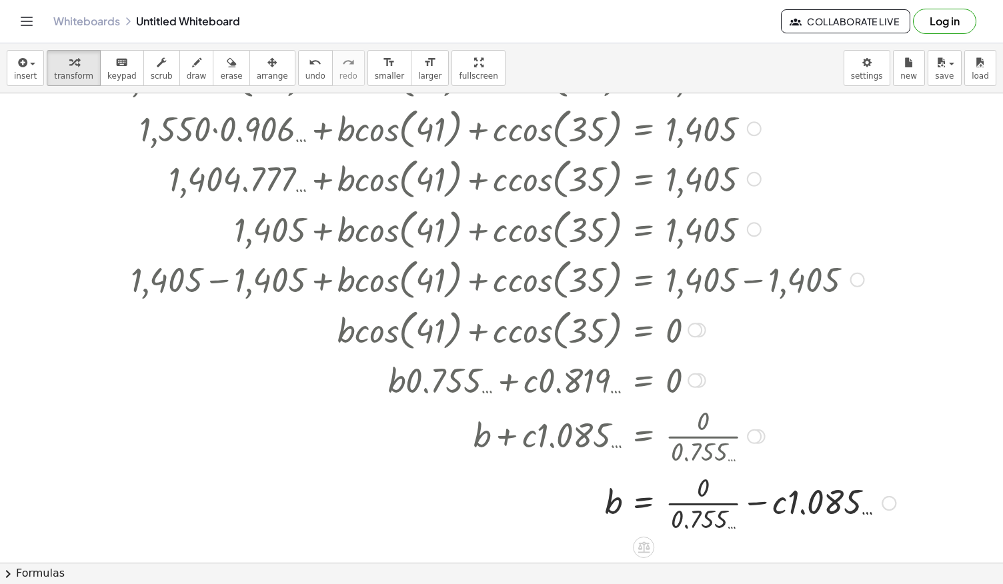
click at [878, 500] on div at bounding box center [509, 502] width 788 height 67
click at [717, 507] on div at bounding box center [509, 502] width 788 height 67
click at [720, 512] on div at bounding box center [493, 501] width 756 height 45
click at [670, 499] on div at bounding box center [493, 501] width 756 height 45
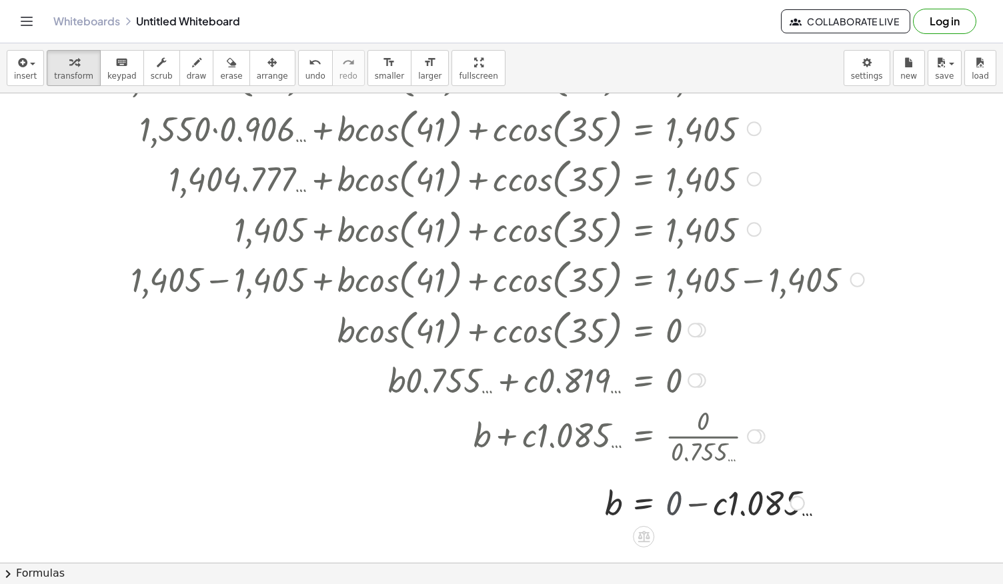
click at [670, 499] on div at bounding box center [493, 501] width 756 height 45
click at [643, 503] on div "b = · c · 1.085 … -" at bounding box center [643, 503] width 0 height 0
click at [795, 498] on div at bounding box center [793, 503] width 15 height 15
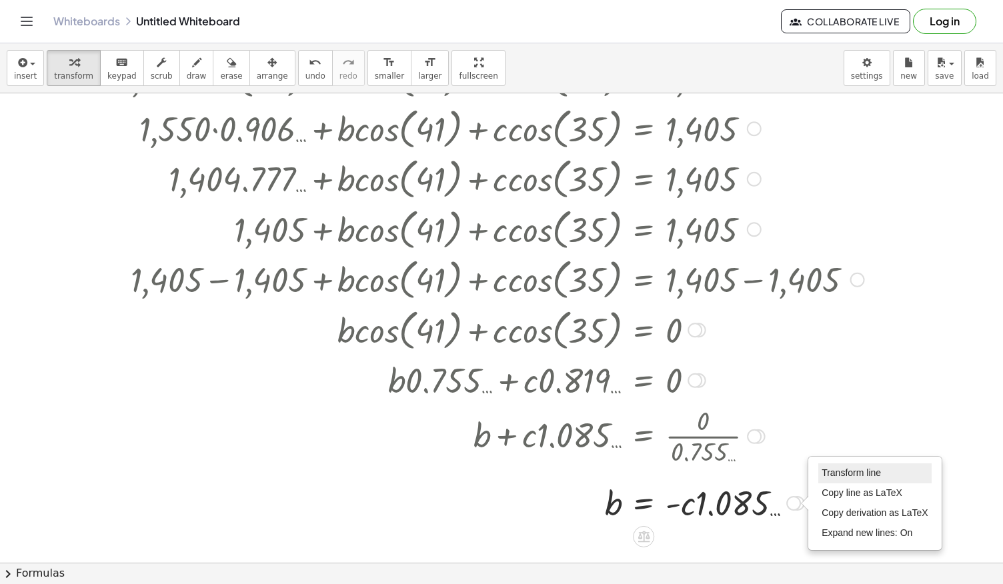
click at [838, 469] on span "Transform line" at bounding box center [851, 472] width 59 height 11
